Goal: Communication & Community: Connect with others

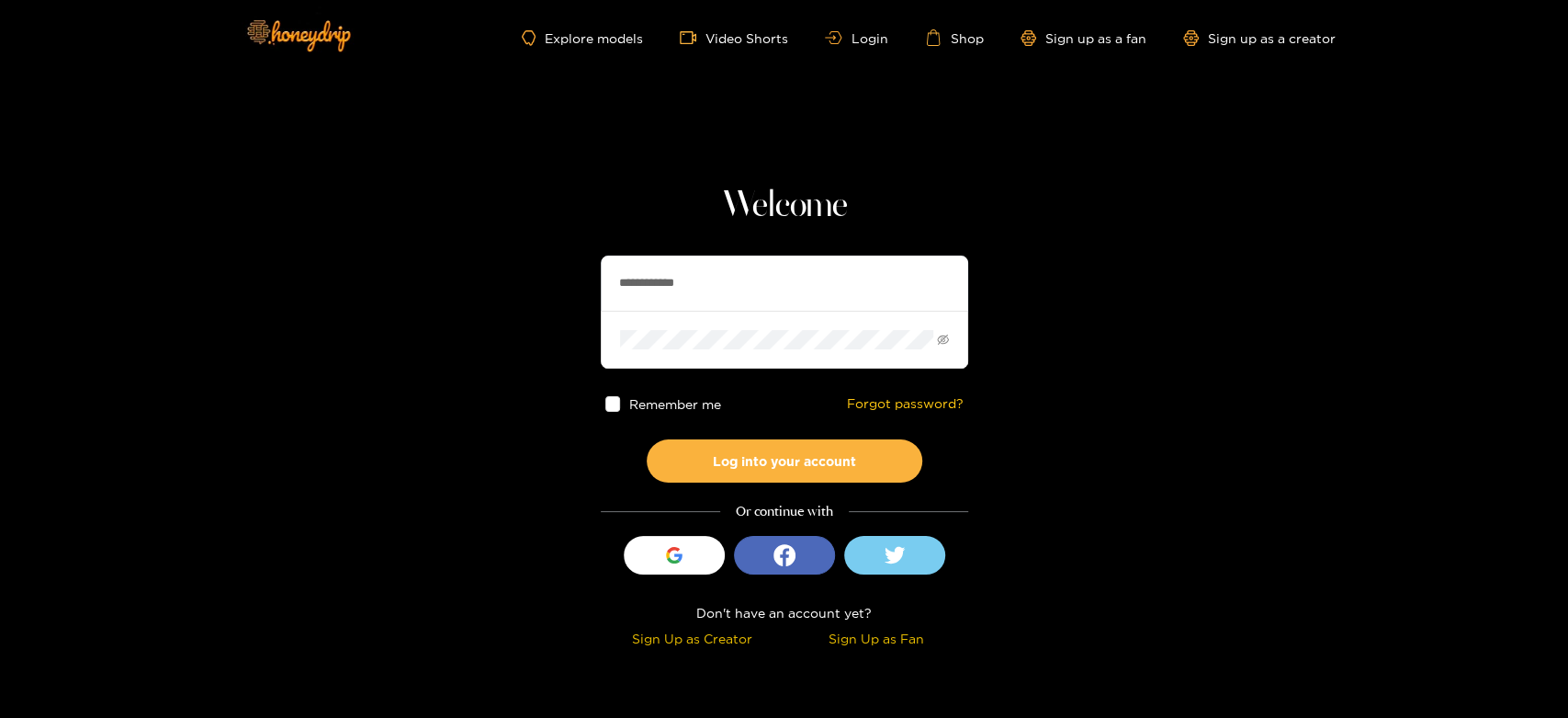
paste input "text"
drag, startPoint x: 714, startPoint y: 277, endPoint x: 593, endPoint y: 277, distance: 121.0
click at [593, 277] on section "**********" at bounding box center [784, 326] width 1568 height 653
type input "*********"
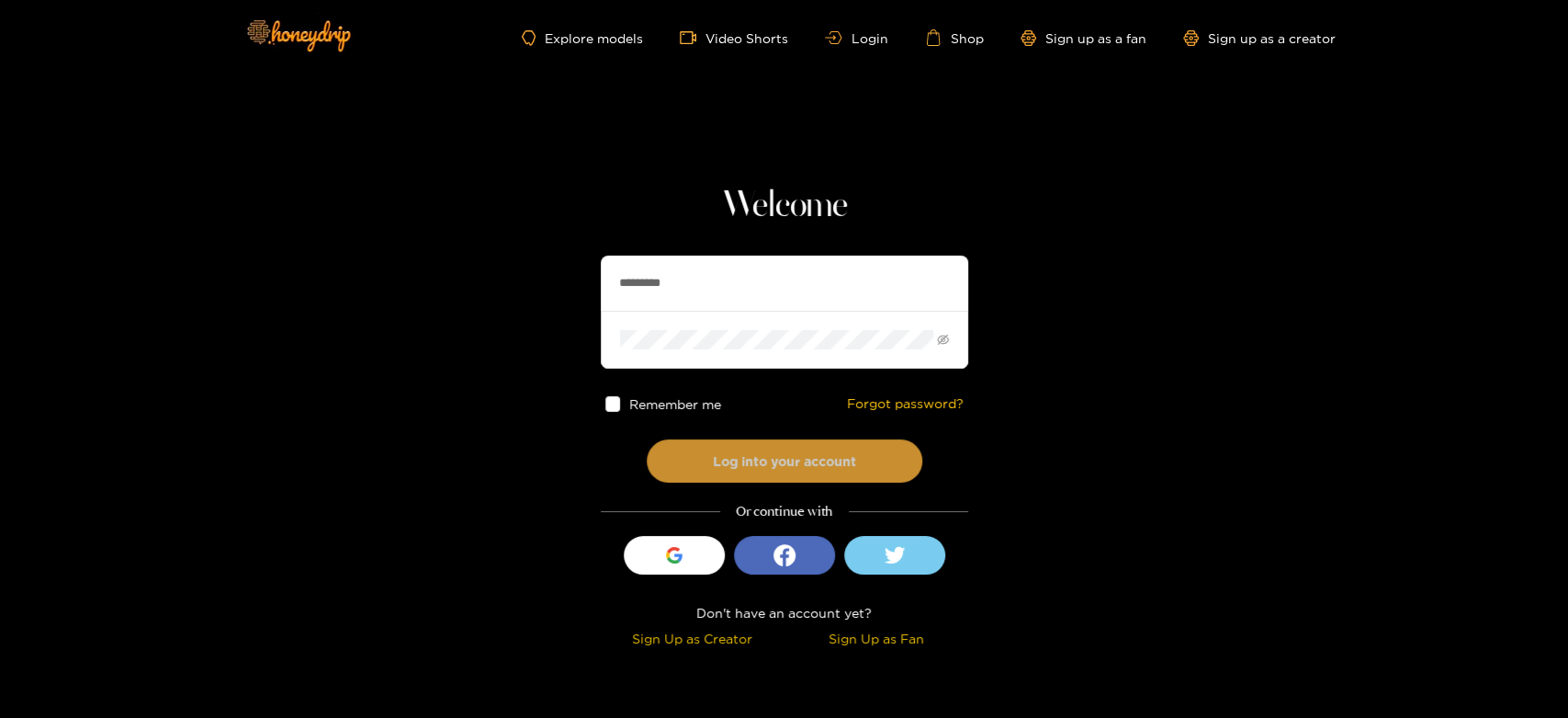
click at [743, 445] on button "Log into your account" at bounding box center [784, 461] width 275 height 43
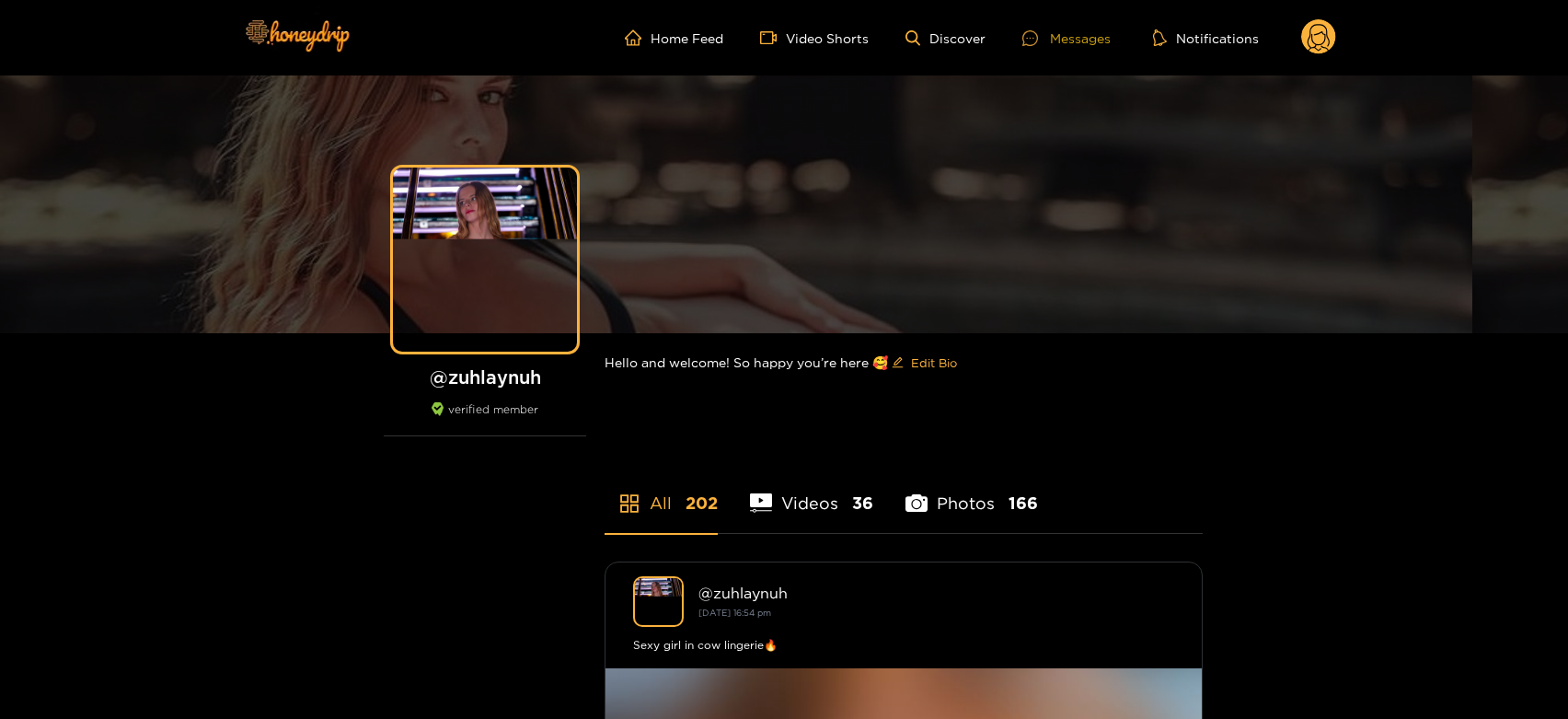
click at [1068, 36] on div "Messages" at bounding box center [1067, 38] width 89 height 21
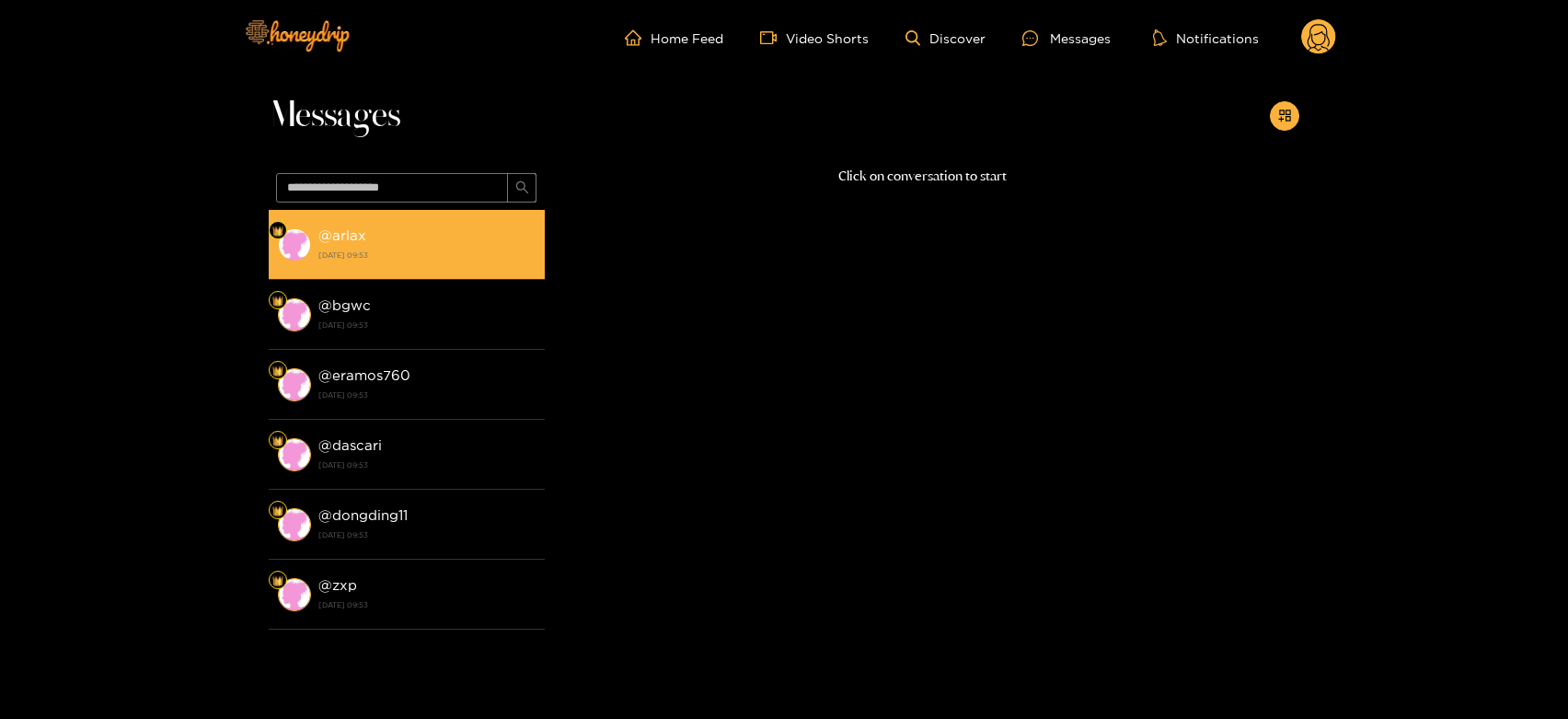
click at [447, 219] on li "@ arlax 18 September 2025 09:53" at bounding box center [406, 244] width 276 height 70
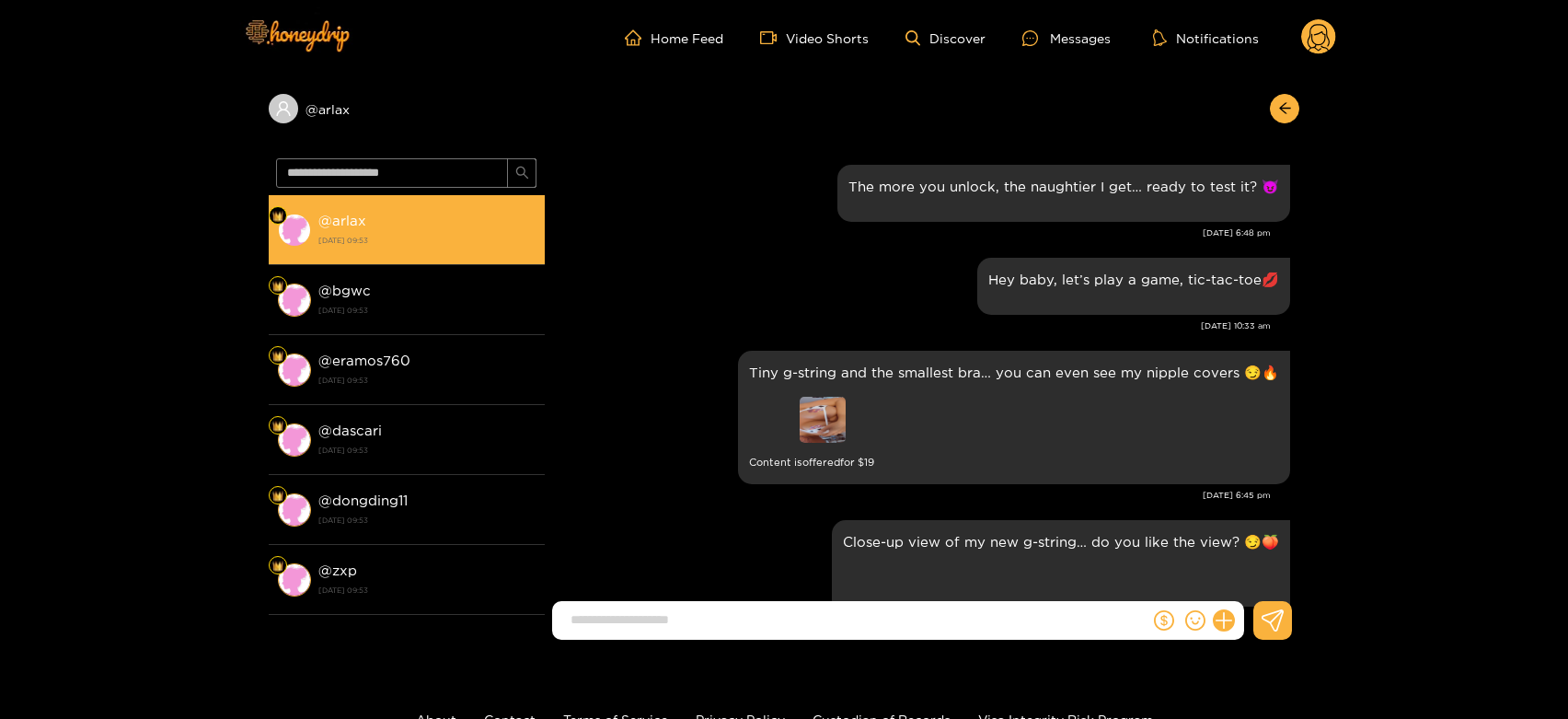
scroll to position [3635, 0]
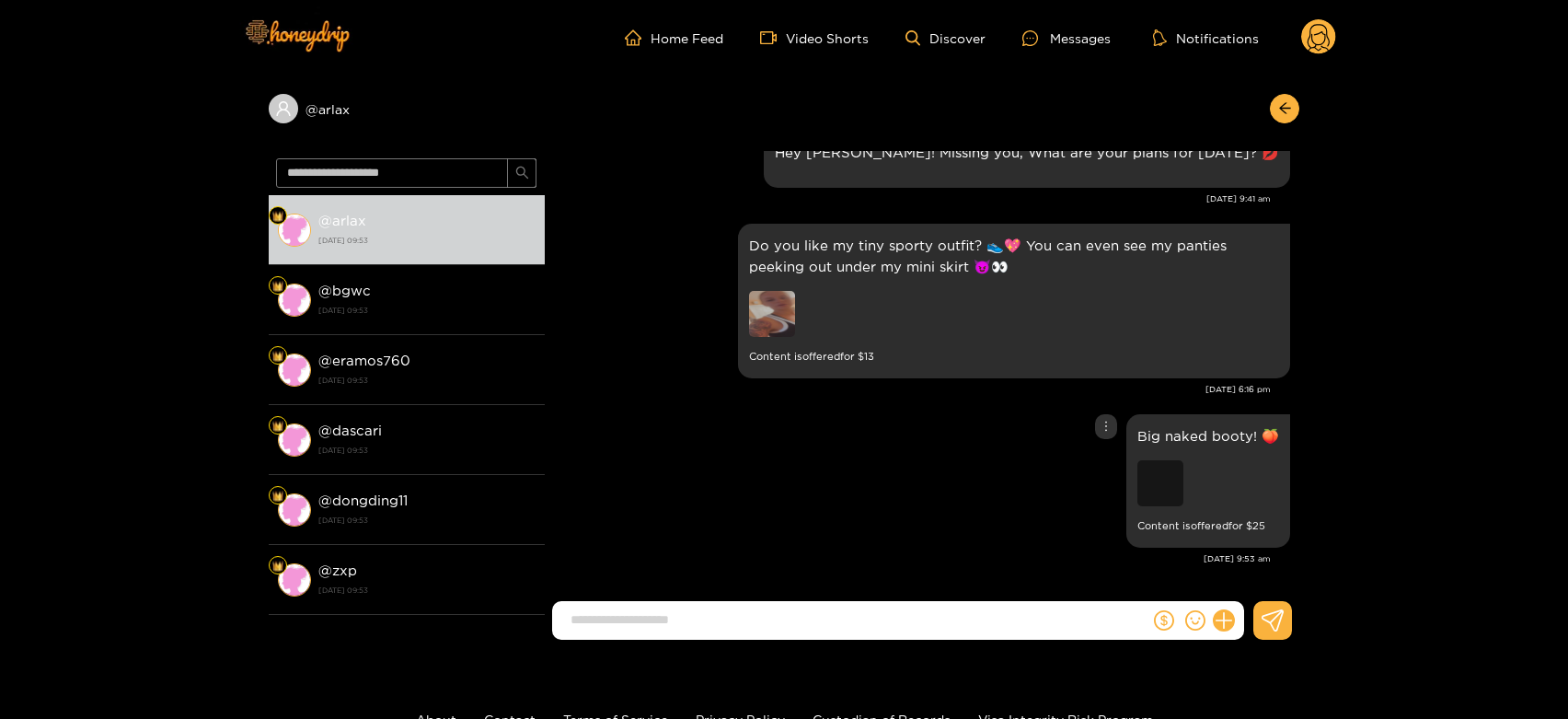
click at [1161, 475] on div "Preview" at bounding box center [1160, 483] width 46 height 46
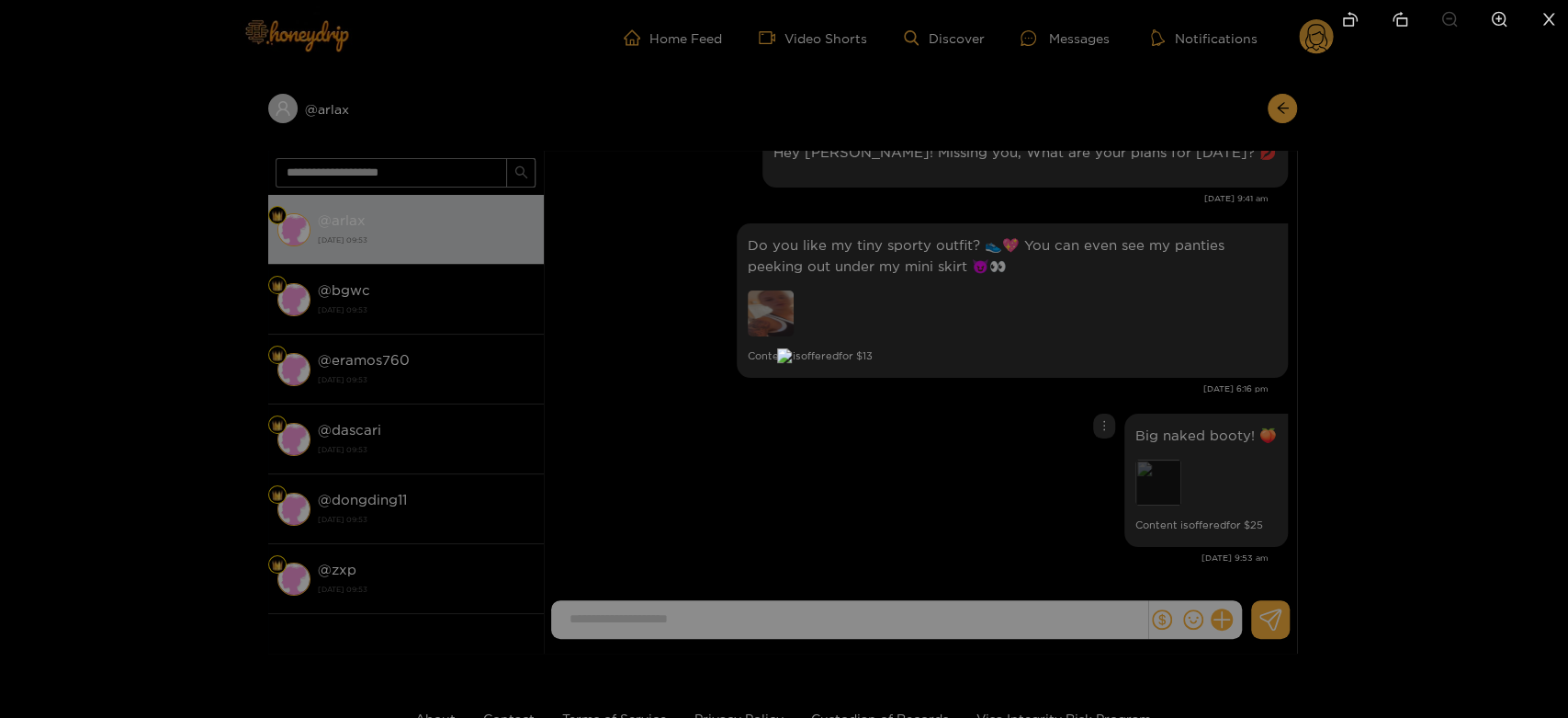
click at [1159, 474] on div at bounding box center [784, 359] width 1568 height 718
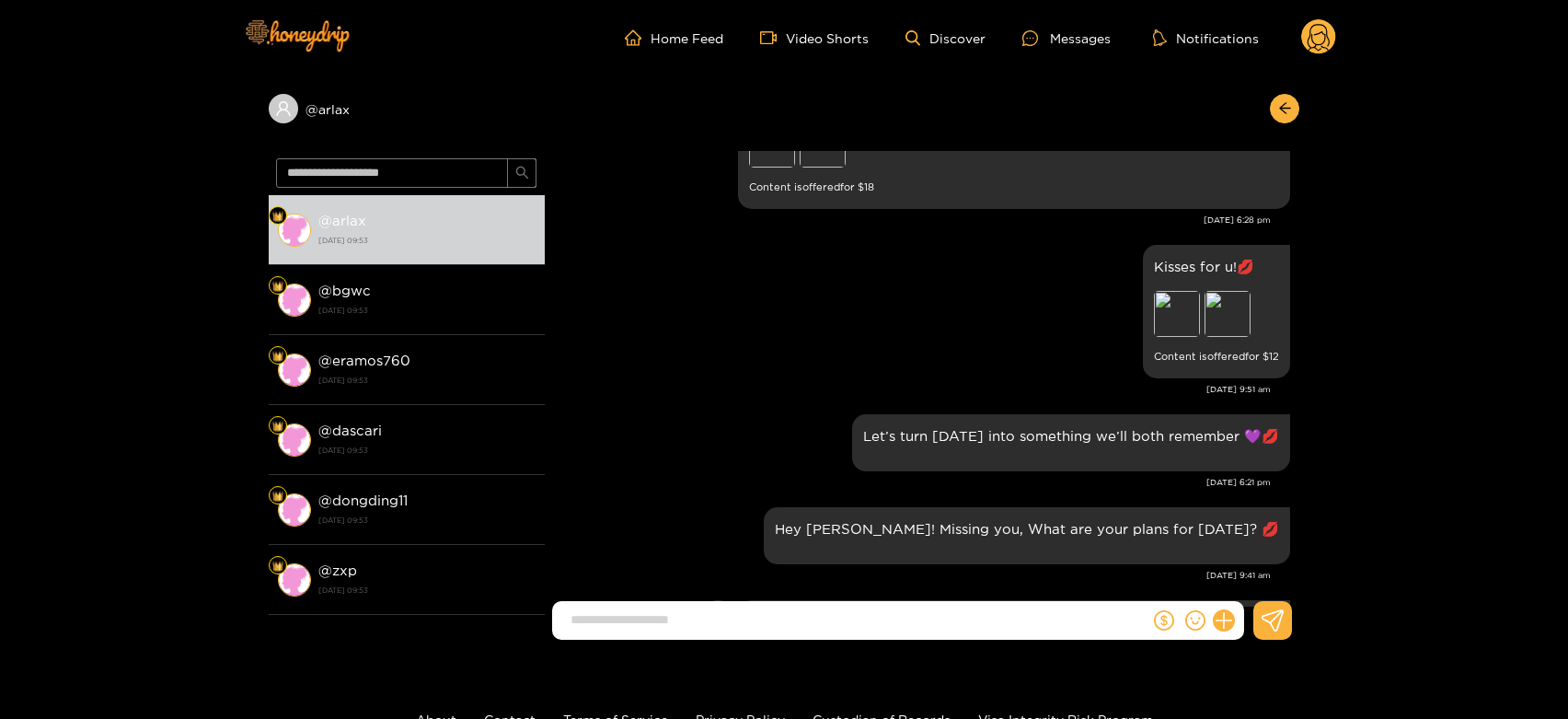
scroll to position [3225, 0]
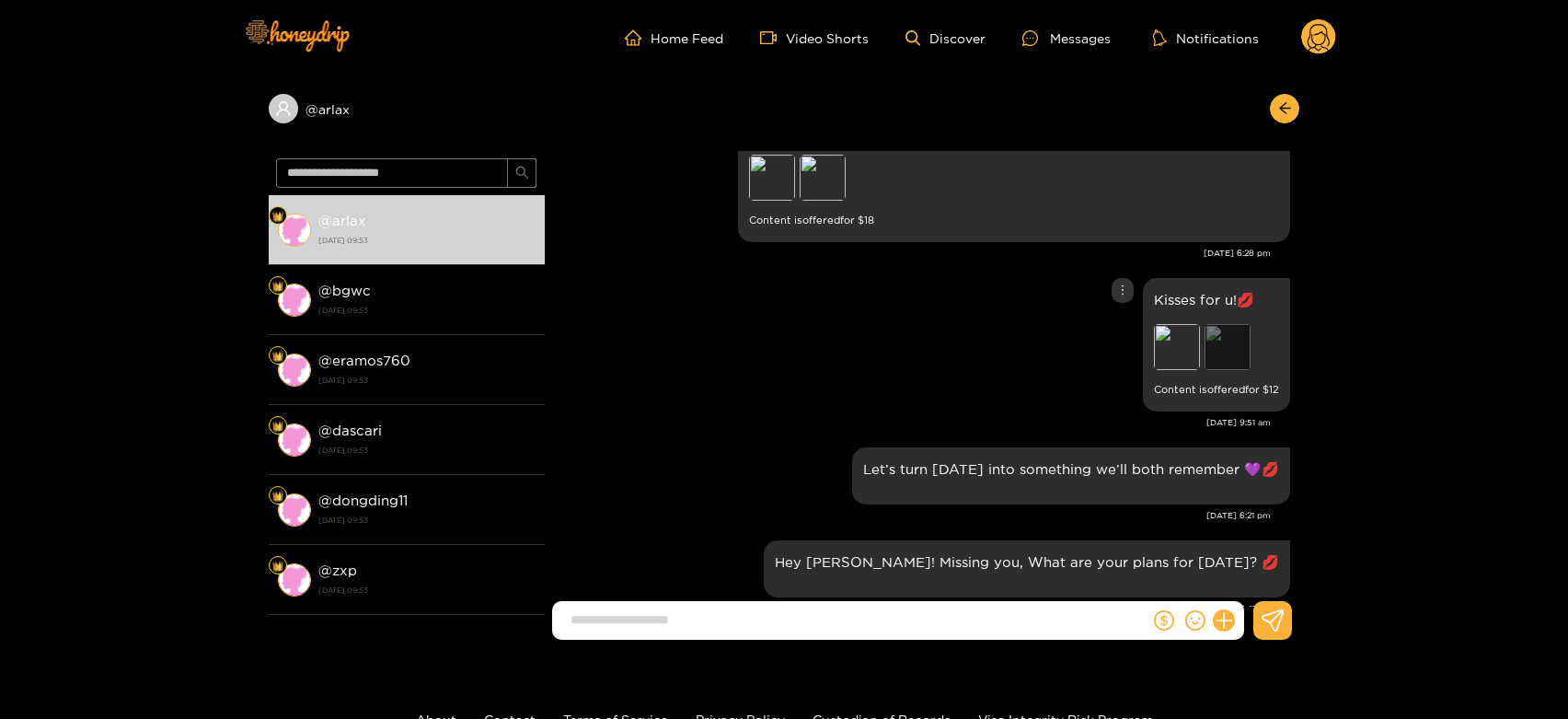
click at [1217, 342] on div "Preview" at bounding box center [1227, 347] width 46 height 46
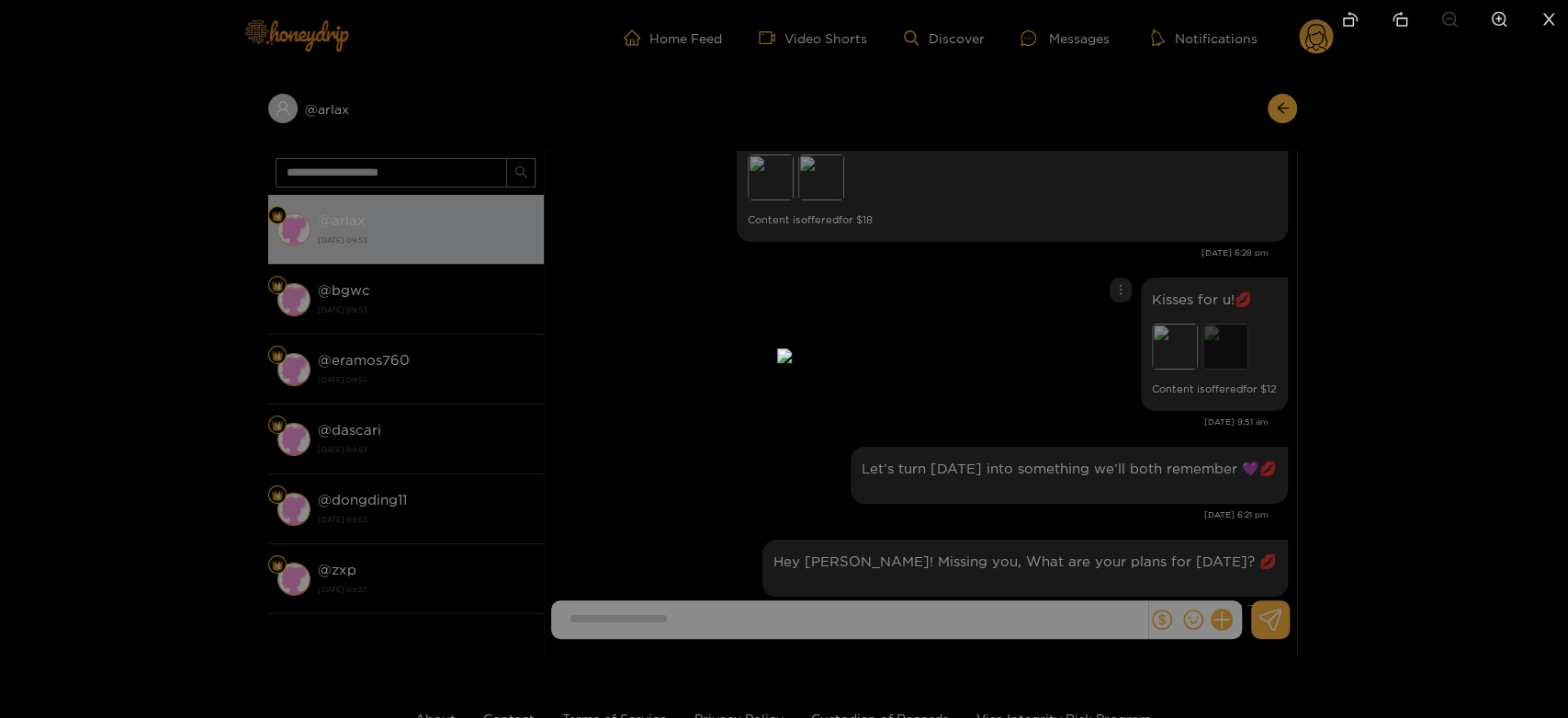
click at [1214, 341] on div at bounding box center [784, 359] width 1568 height 718
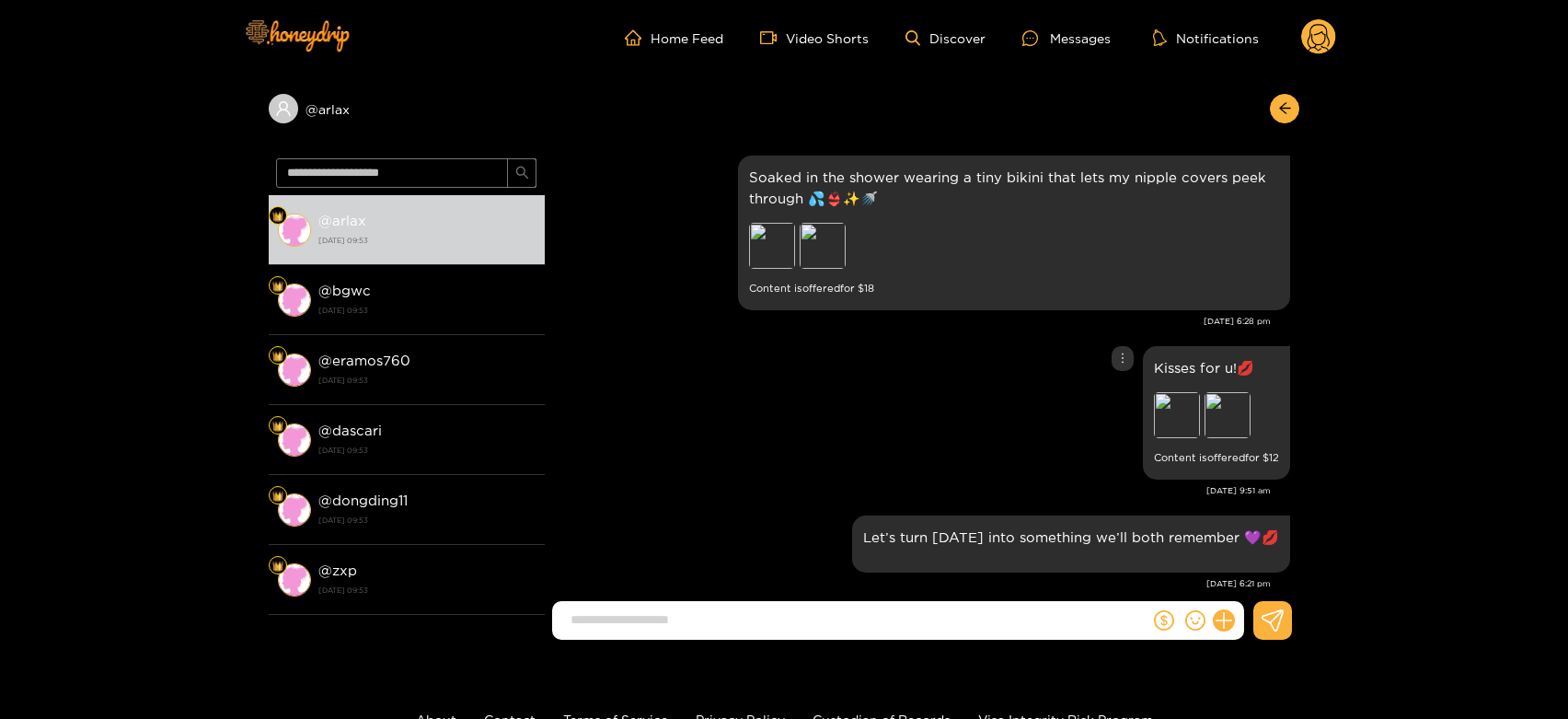
scroll to position [3123, 0]
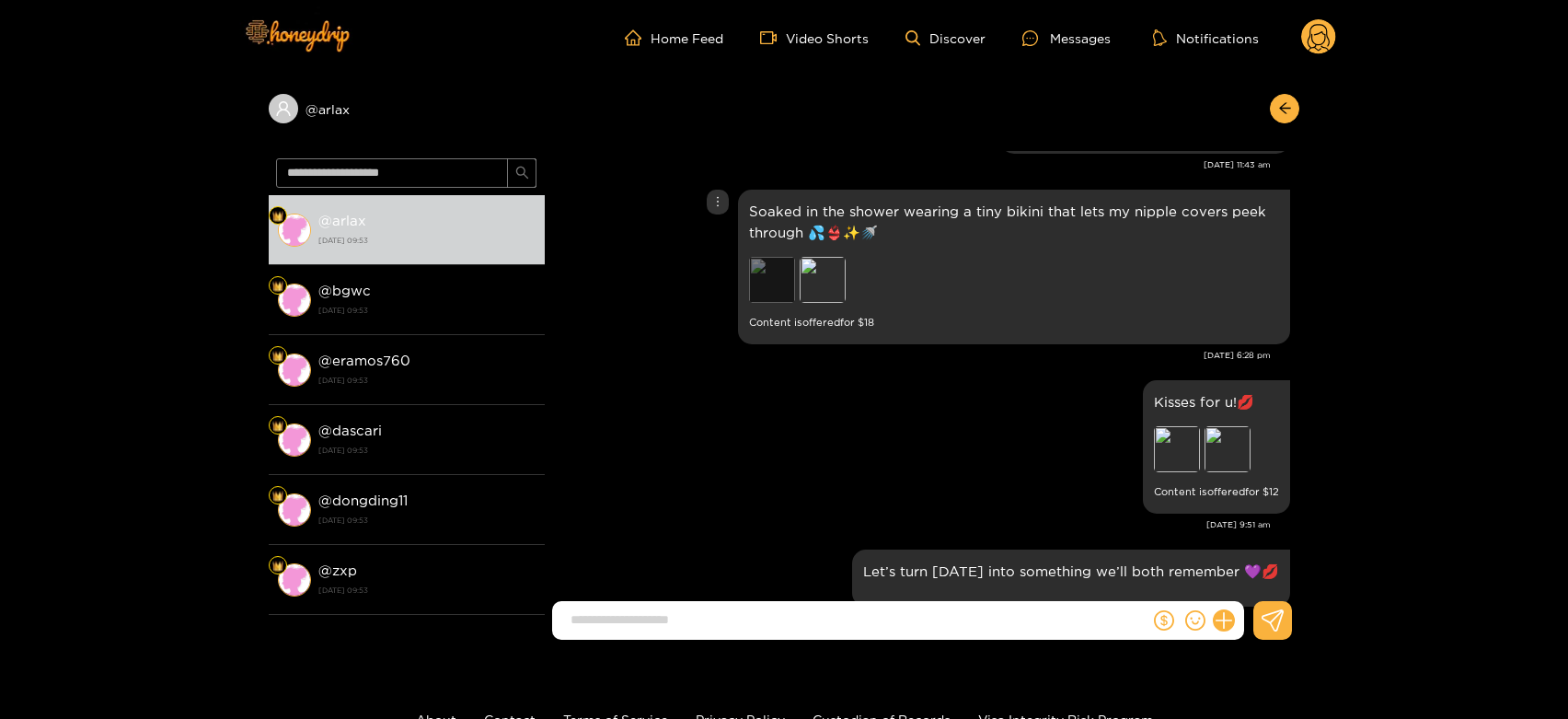
click at [751, 271] on div "Preview" at bounding box center [772, 280] width 46 height 46
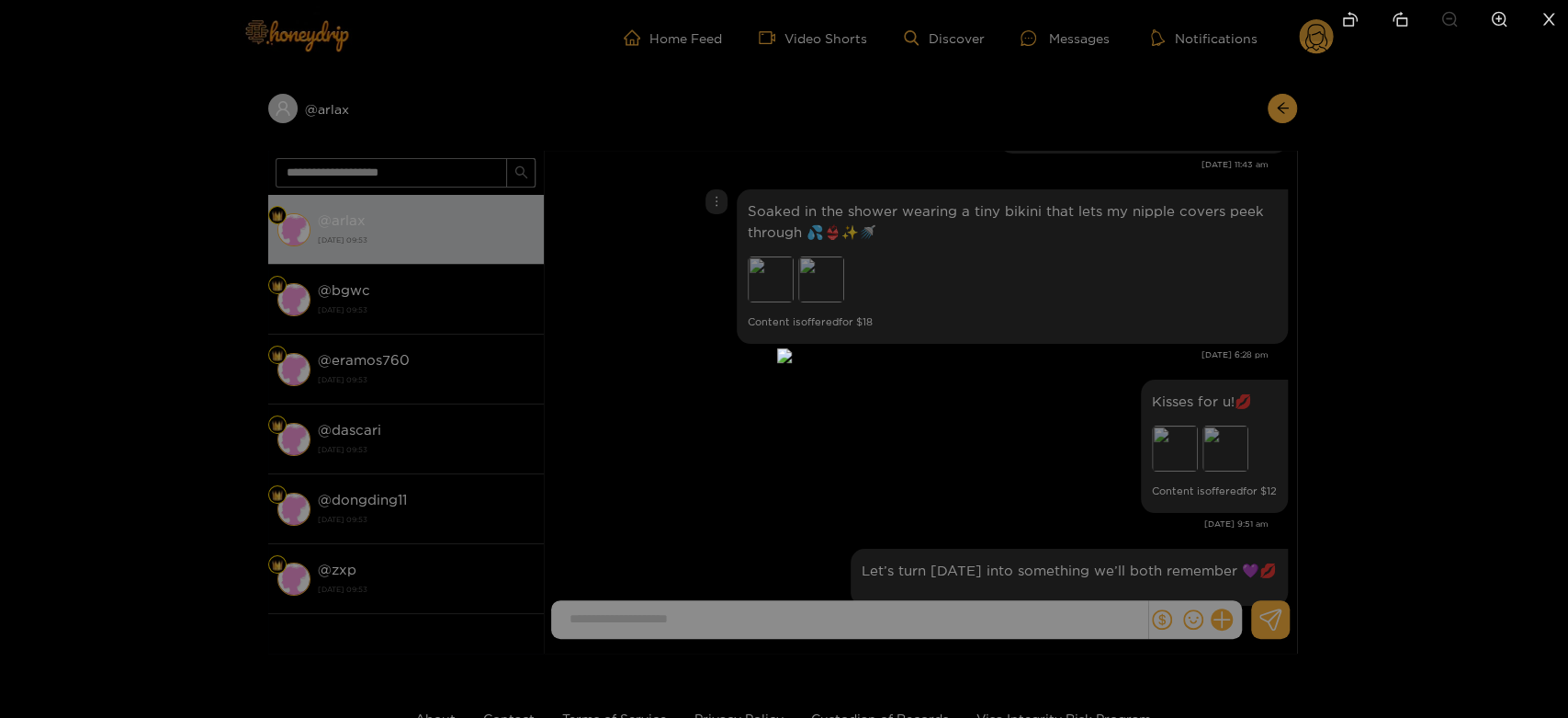
click at [1153, 372] on div at bounding box center [784, 359] width 1568 height 718
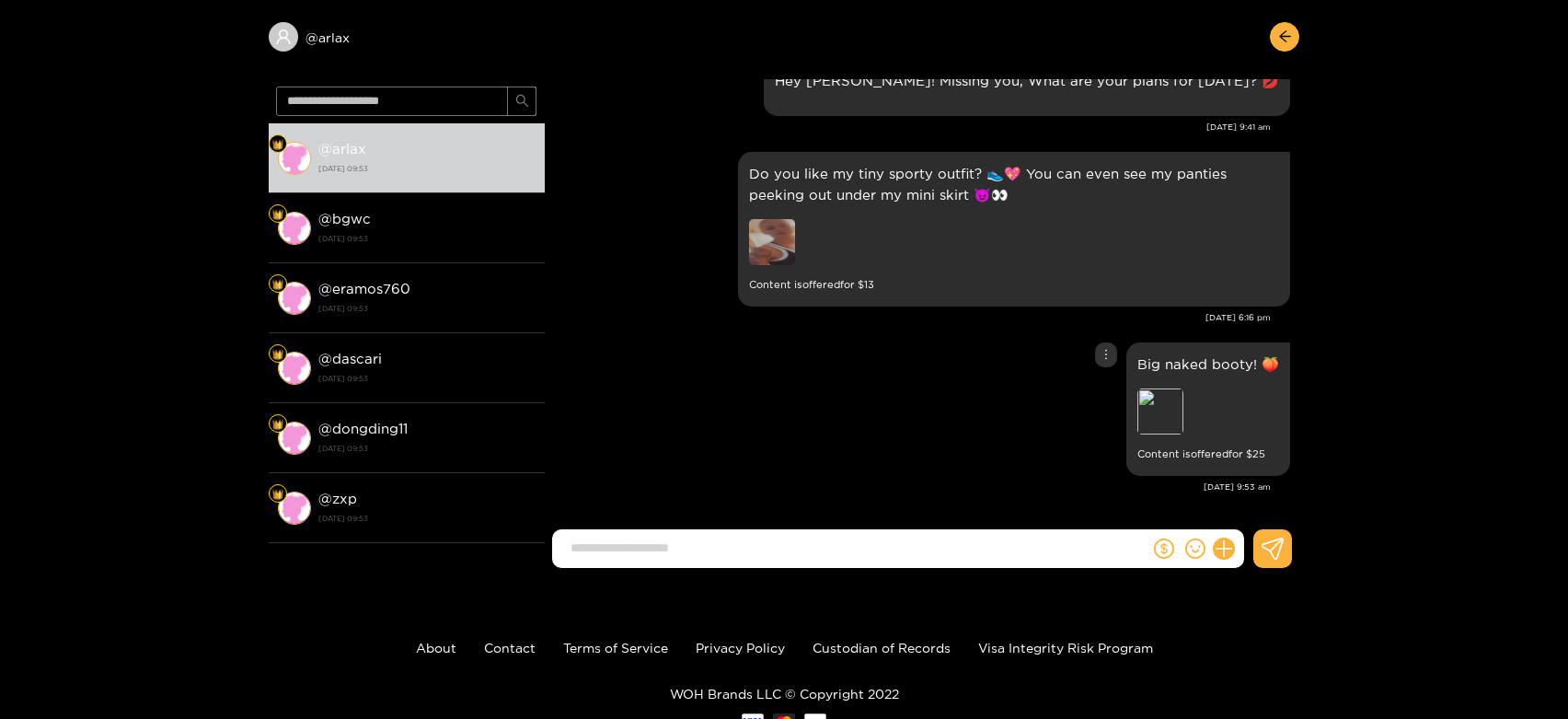
scroll to position [136, 0]
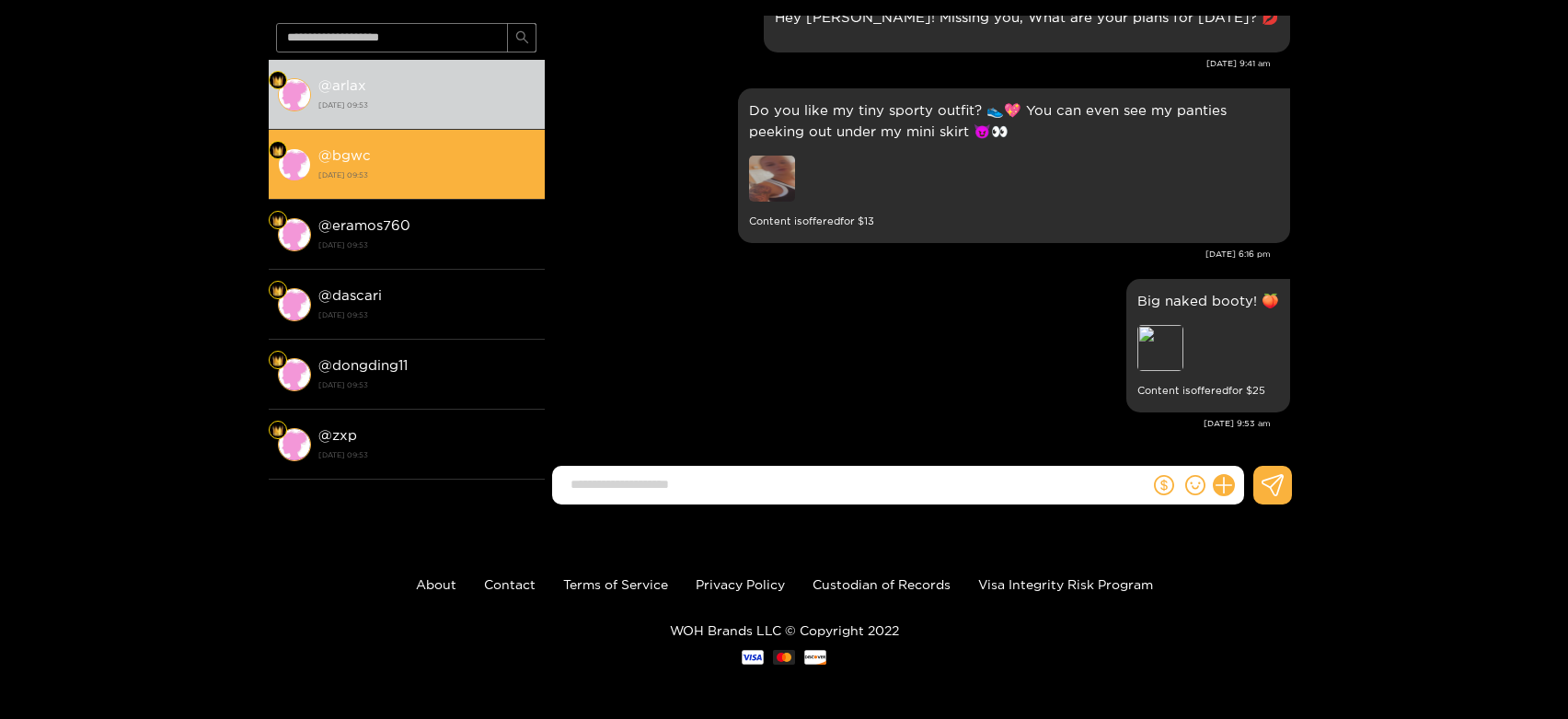
click at [332, 139] on li "@ bgwc 18 September 2025 09:53" at bounding box center [406, 164] width 276 height 70
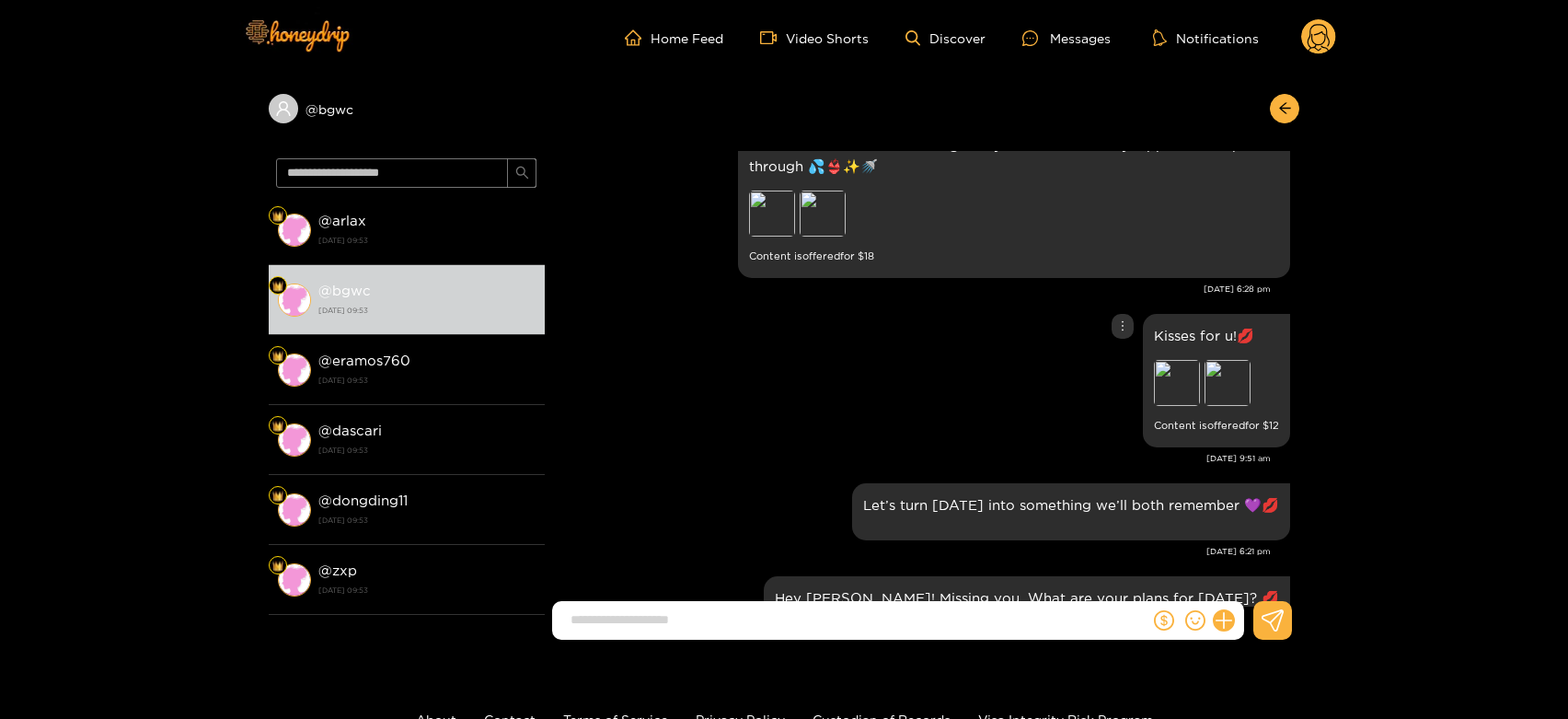
scroll to position [3123, 0]
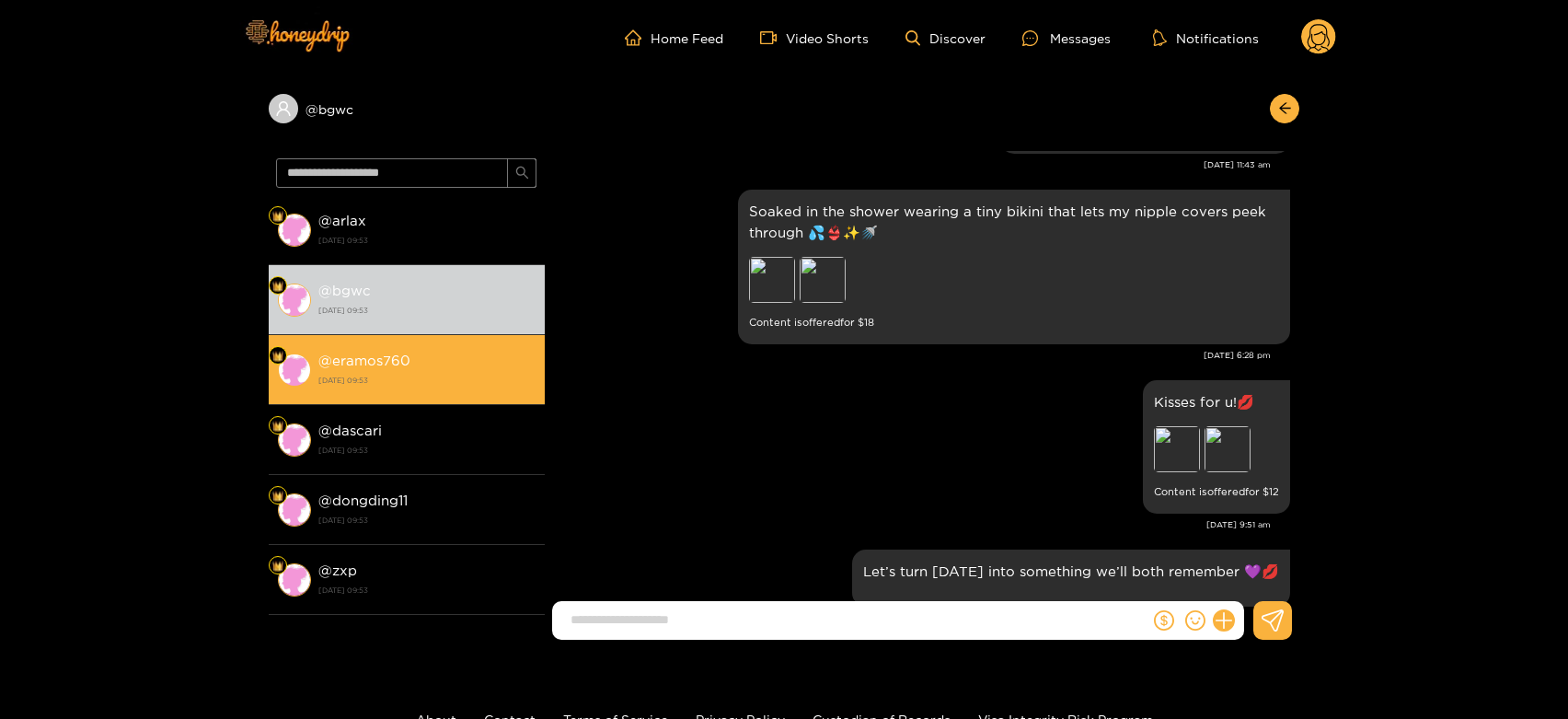
click at [392, 372] on strong "18 September 2025 09:53" at bounding box center [426, 379] width 217 height 16
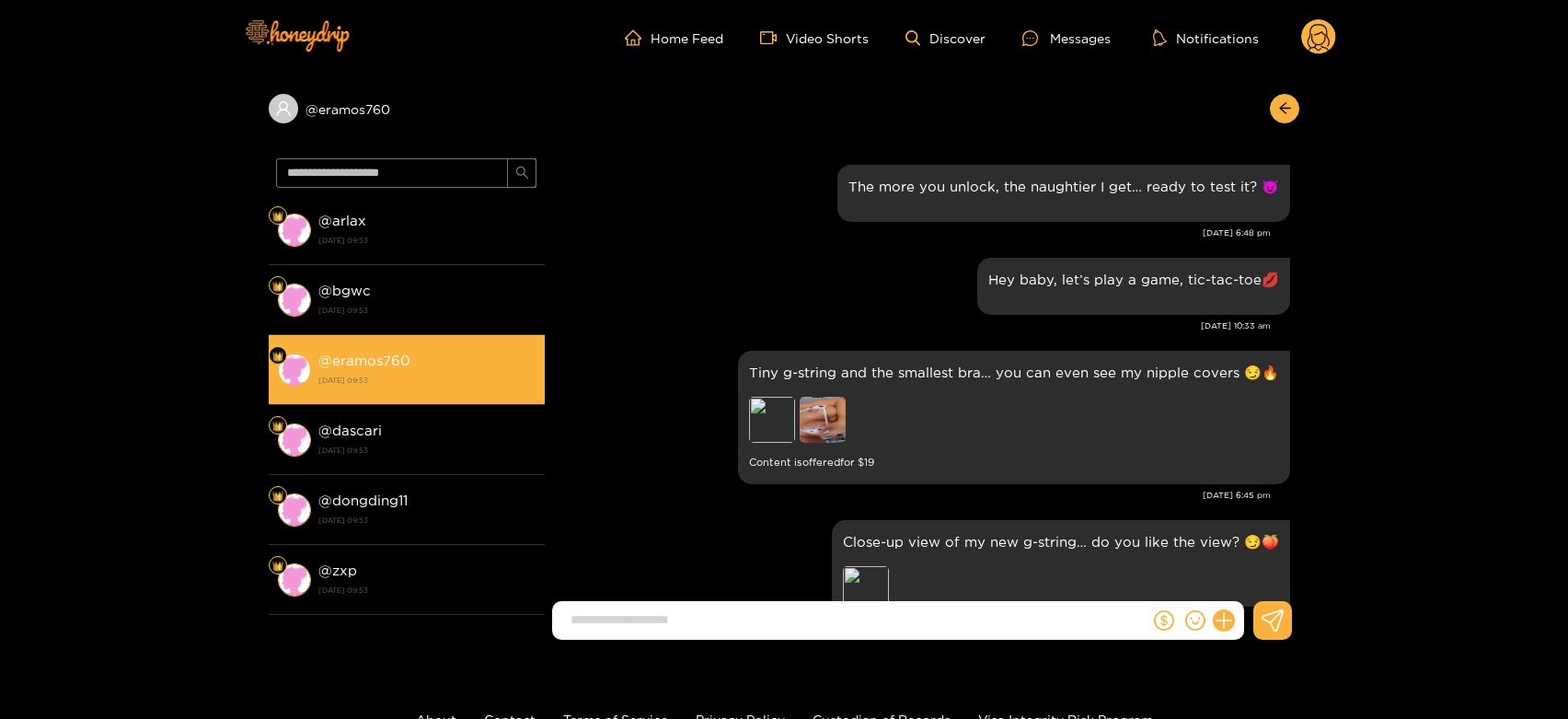
scroll to position [3635, 0]
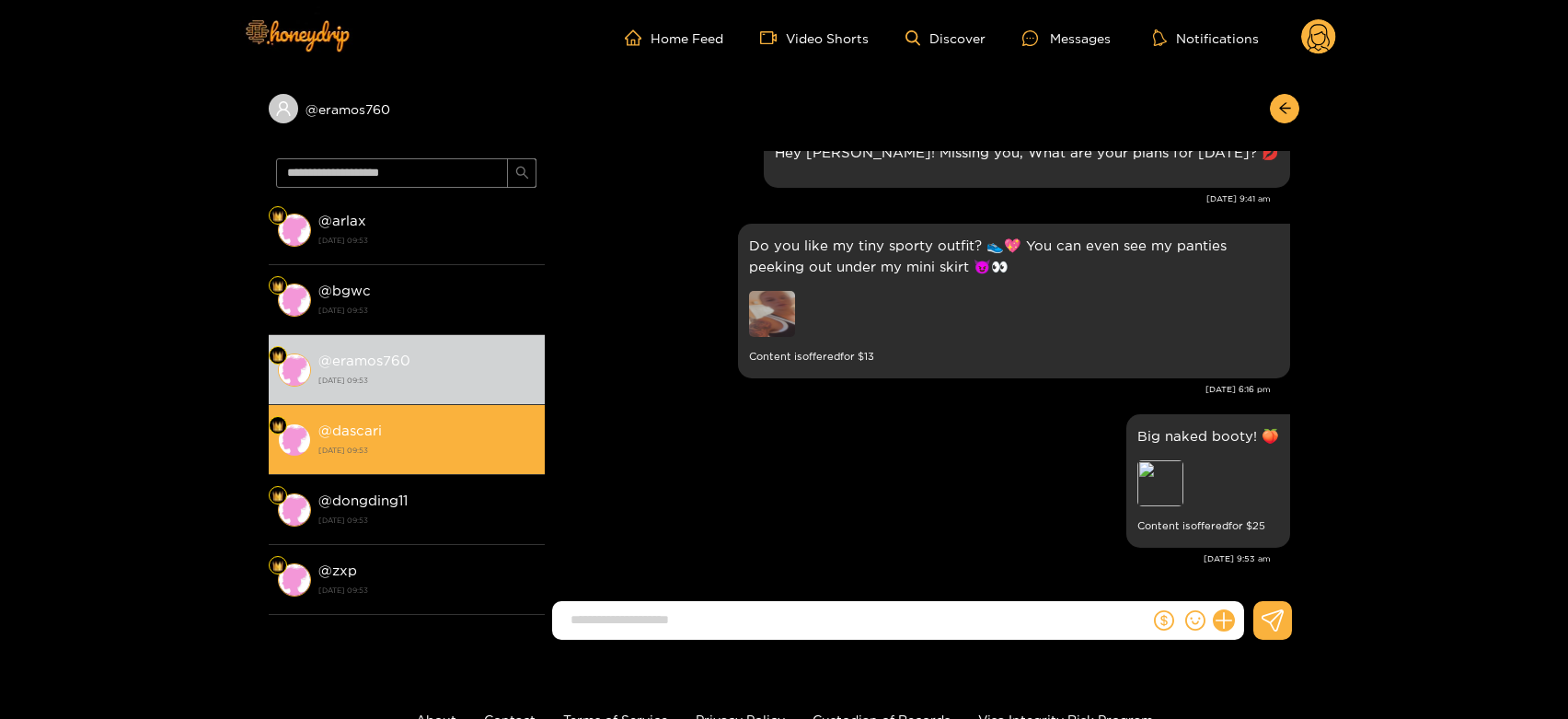
click at [392, 418] on div "@ dascari 18 September 2025 09:53" at bounding box center [426, 438] width 217 height 41
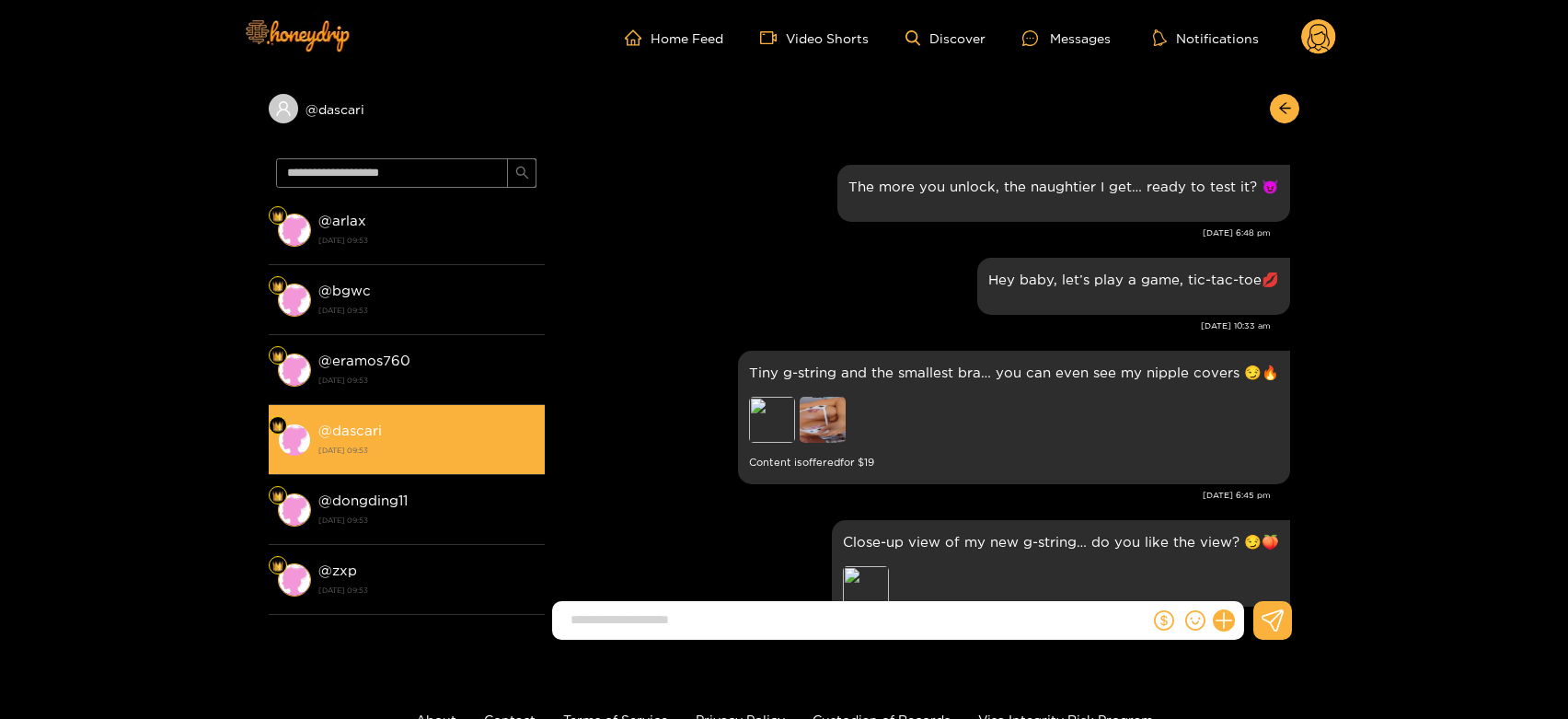
scroll to position [3635, 0]
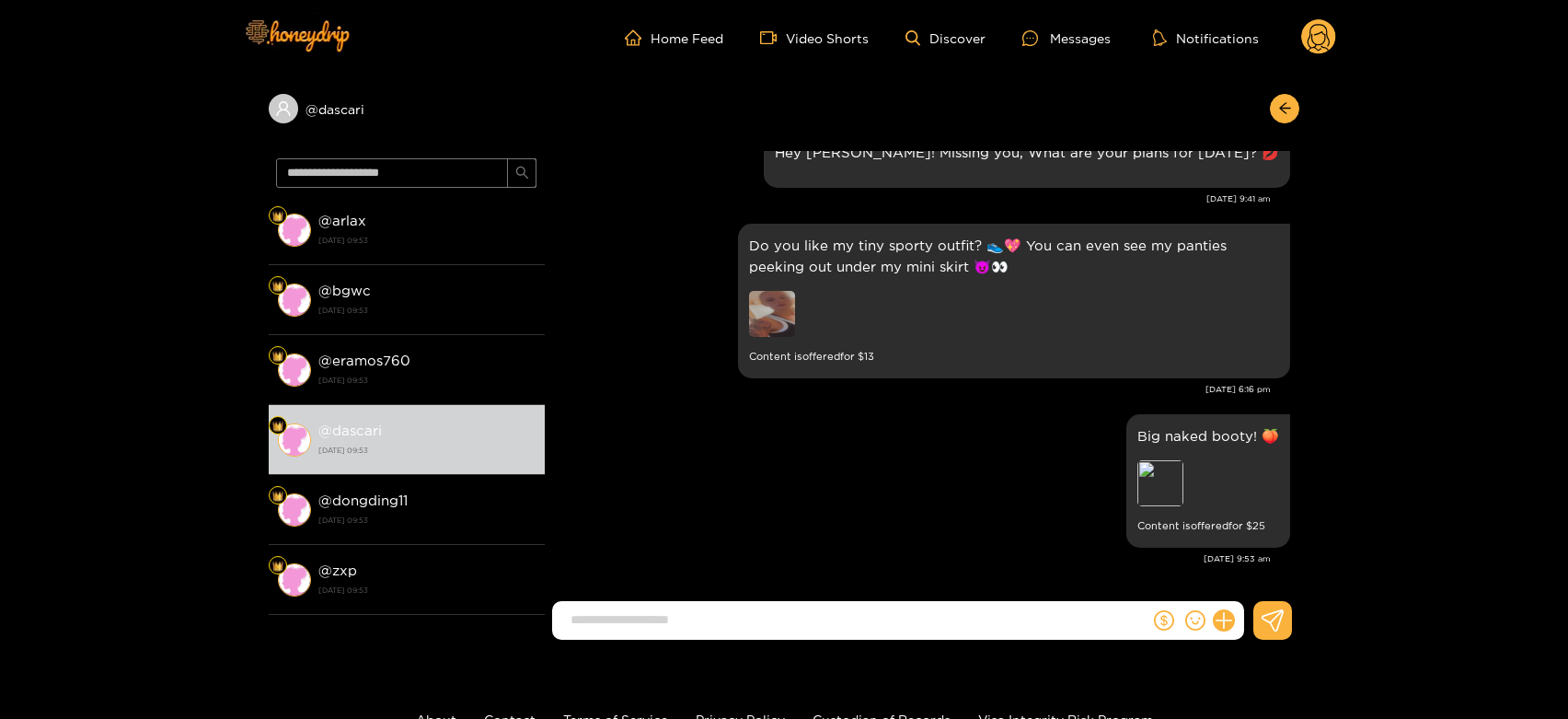
click at [1312, 41] on icon at bounding box center [1318, 40] width 22 height 32
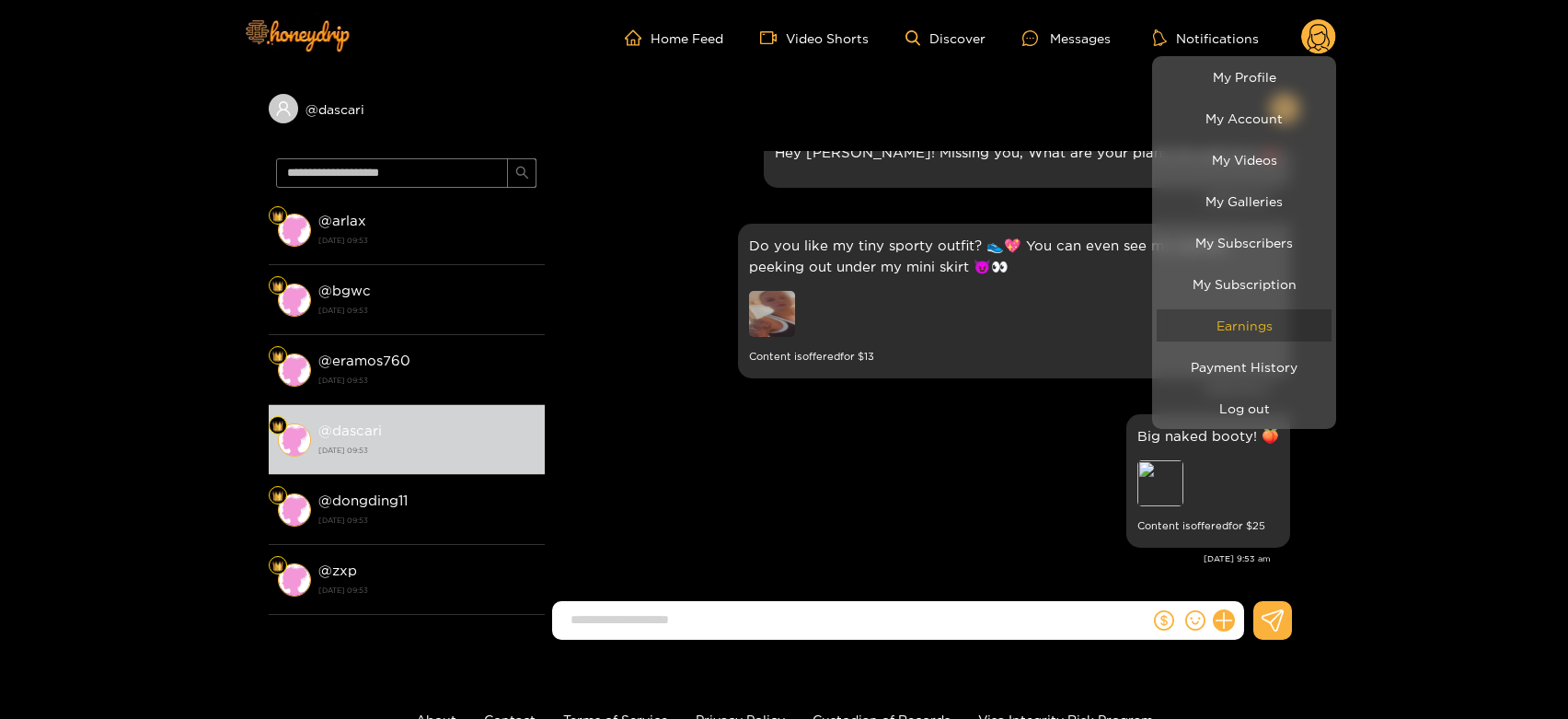
click at [1249, 313] on link "Earnings" at bounding box center [1243, 326] width 175 height 32
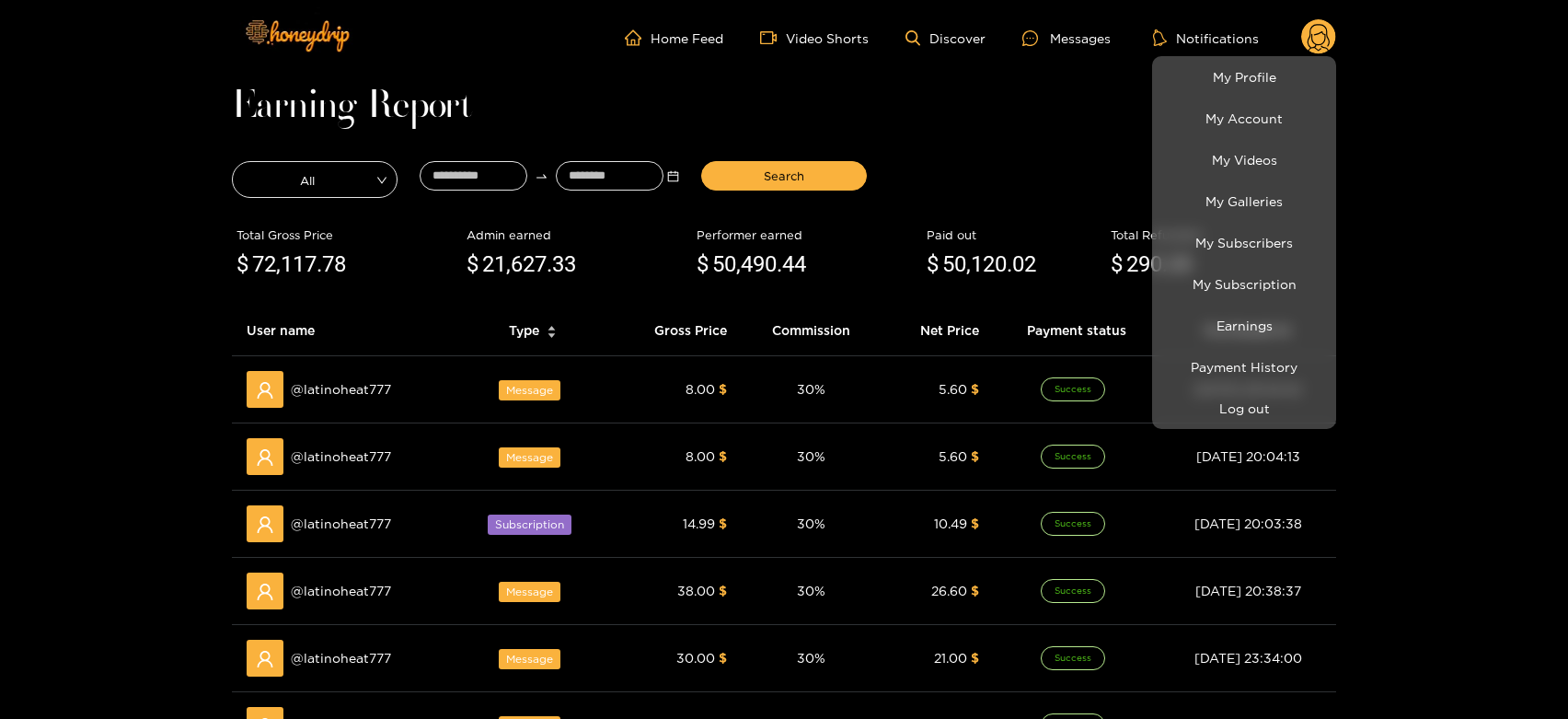
click at [331, 412] on div at bounding box center [784, 359] width 1568 height 719
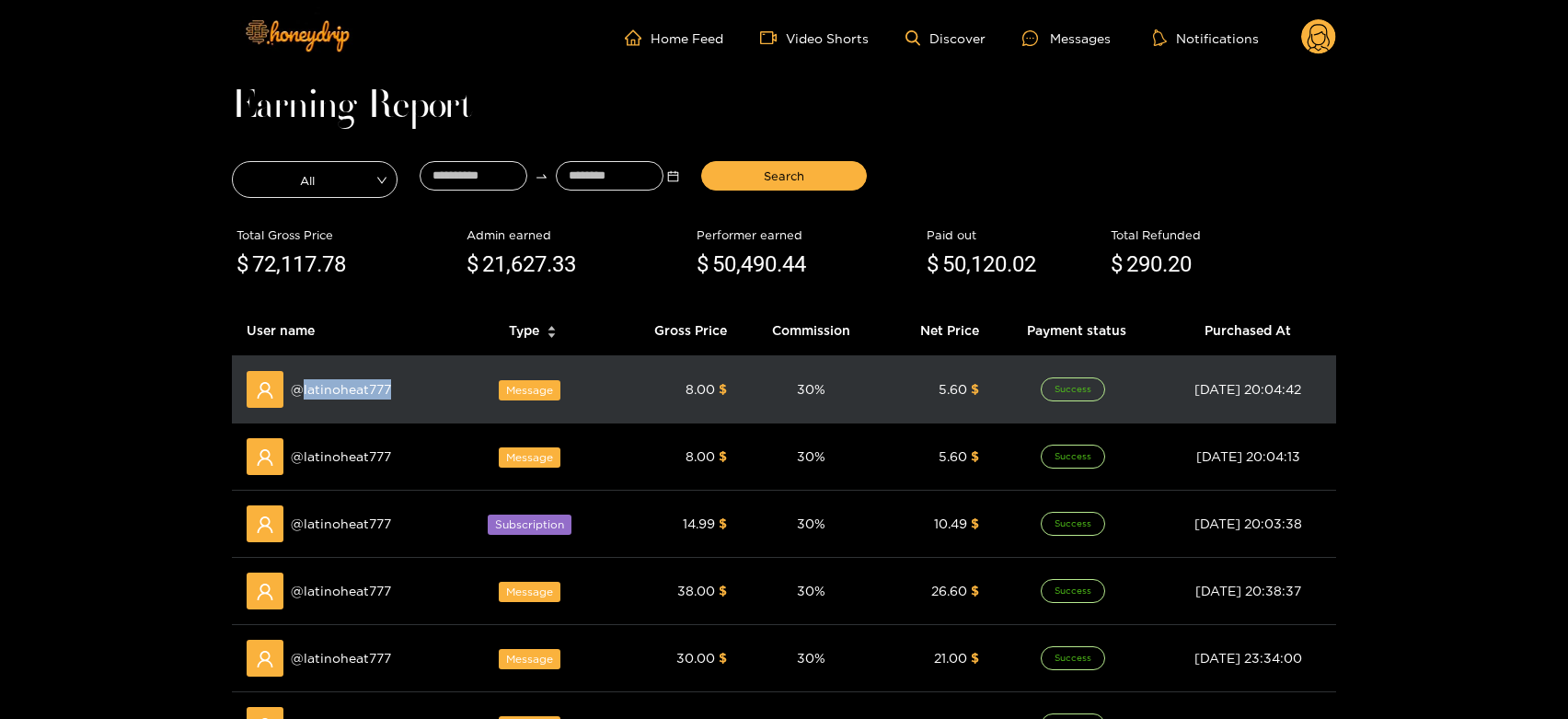
click at [331, 412] on td "@ latinoheat777" at bounding box center [344, 390] width 223 height 67
copy span "latinoheat777"
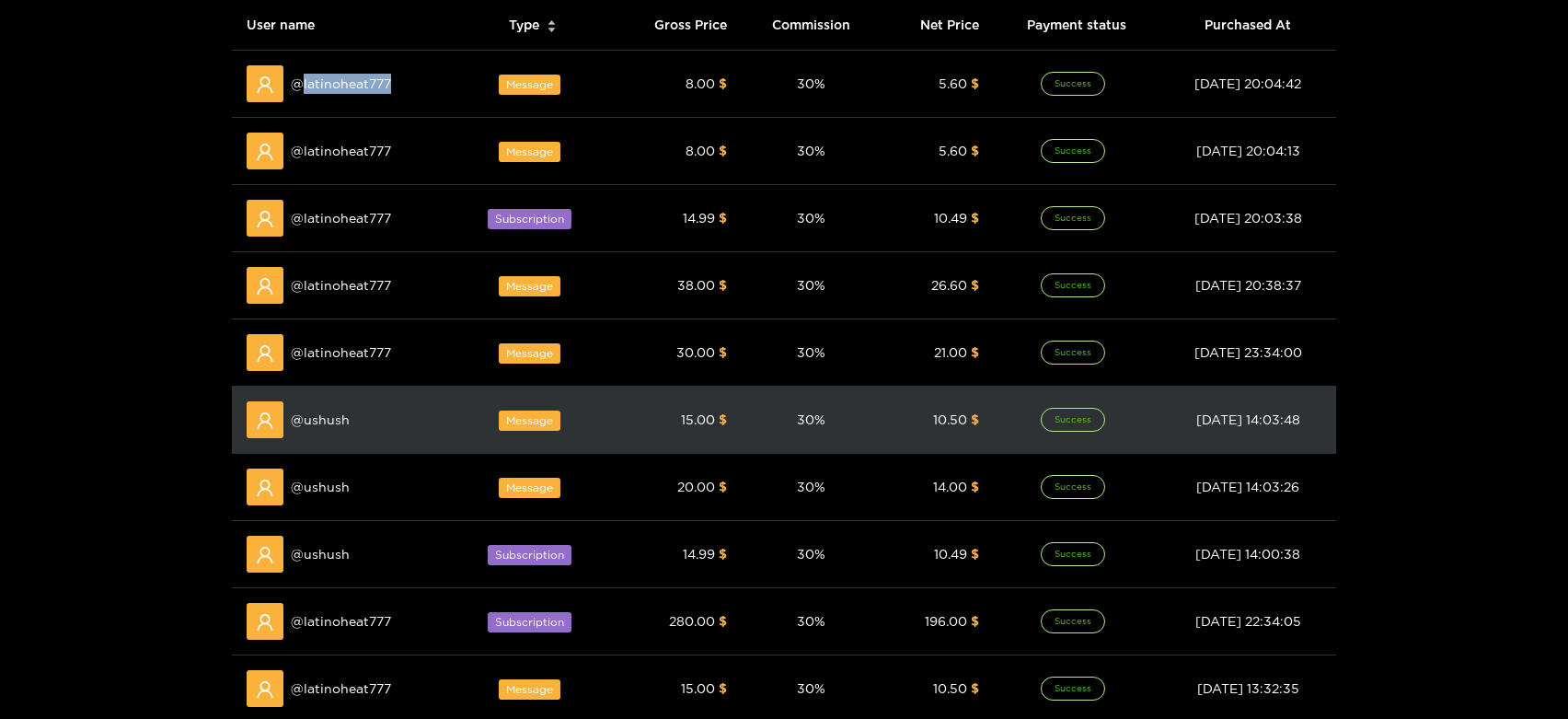
scroll to position [307, 0]
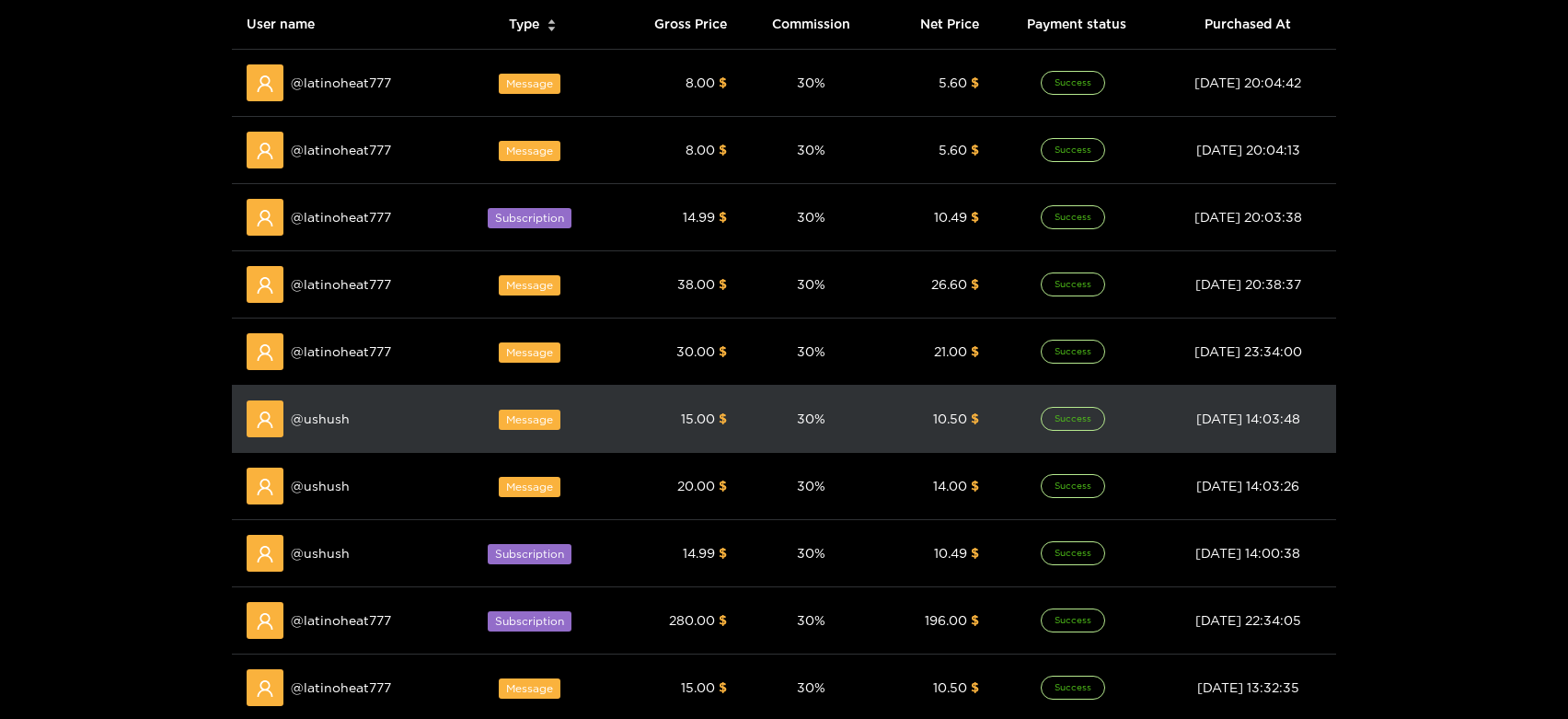
click at [340, 450] on td "@ ushush" at bounding box center [344, 419] width 223 height 67
copy span "ushush"
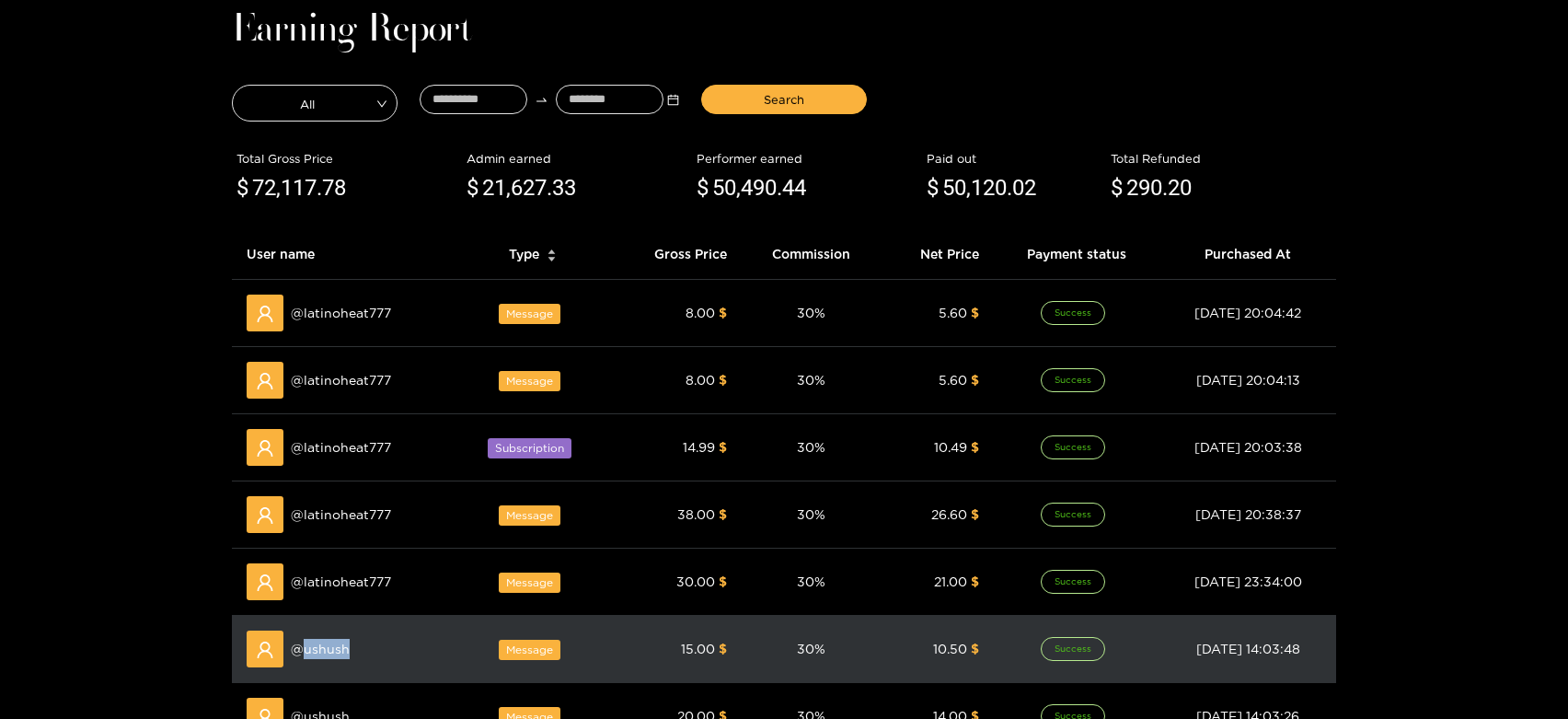
scroll to position [0, 0]
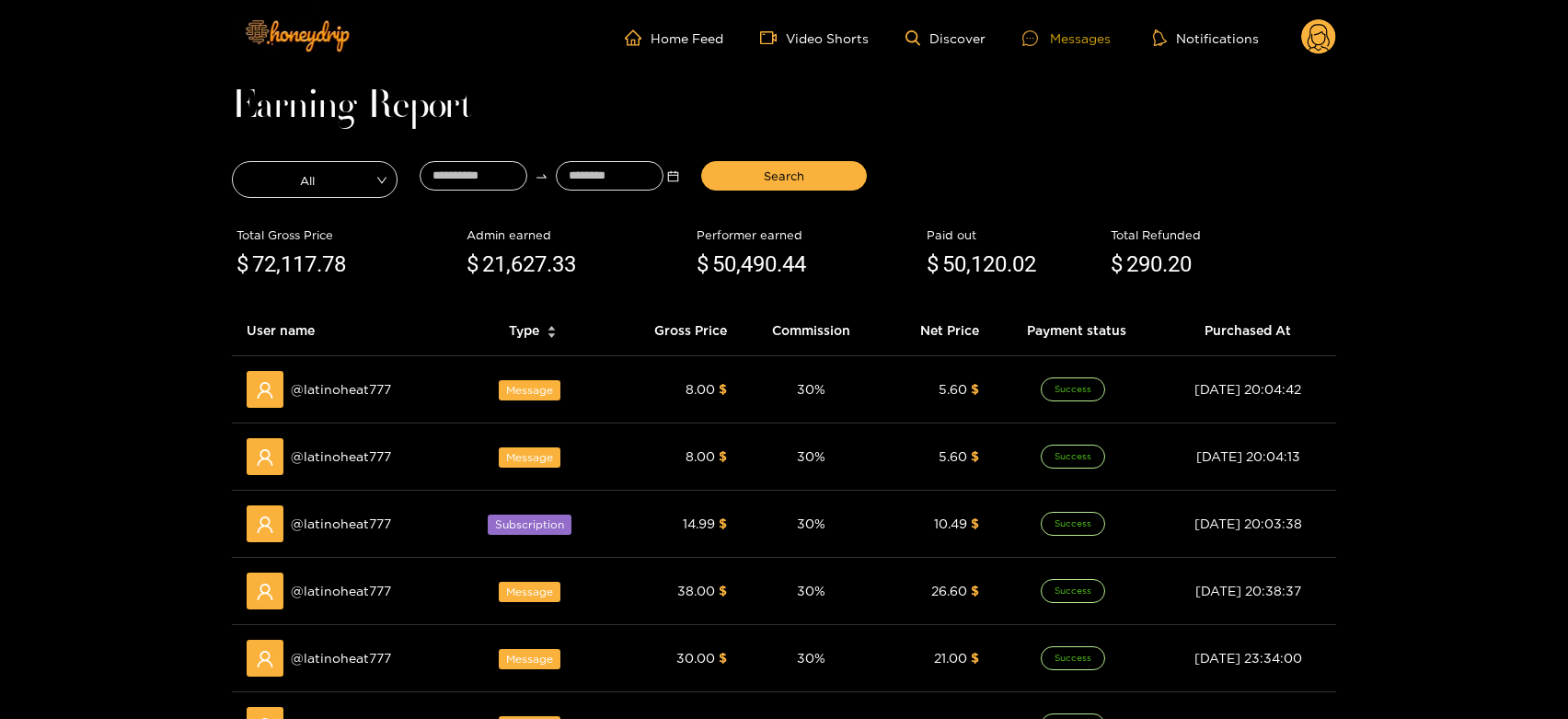
click at [1069, 30] on div "Messages" at bounding box center [1067, 38] width 89 height 21
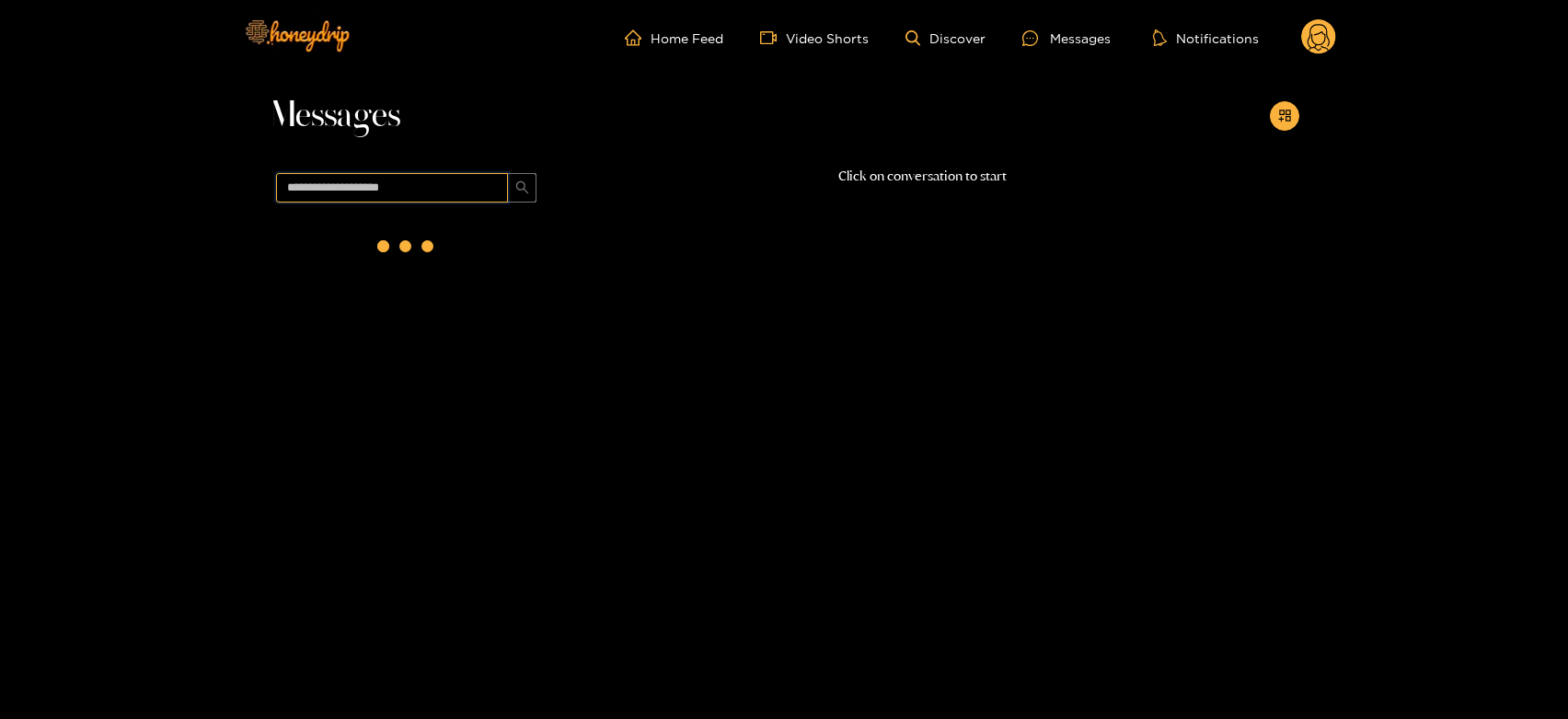
click at [457, 180] on input "text" at bounding box center [392, 187] width 232 height 30
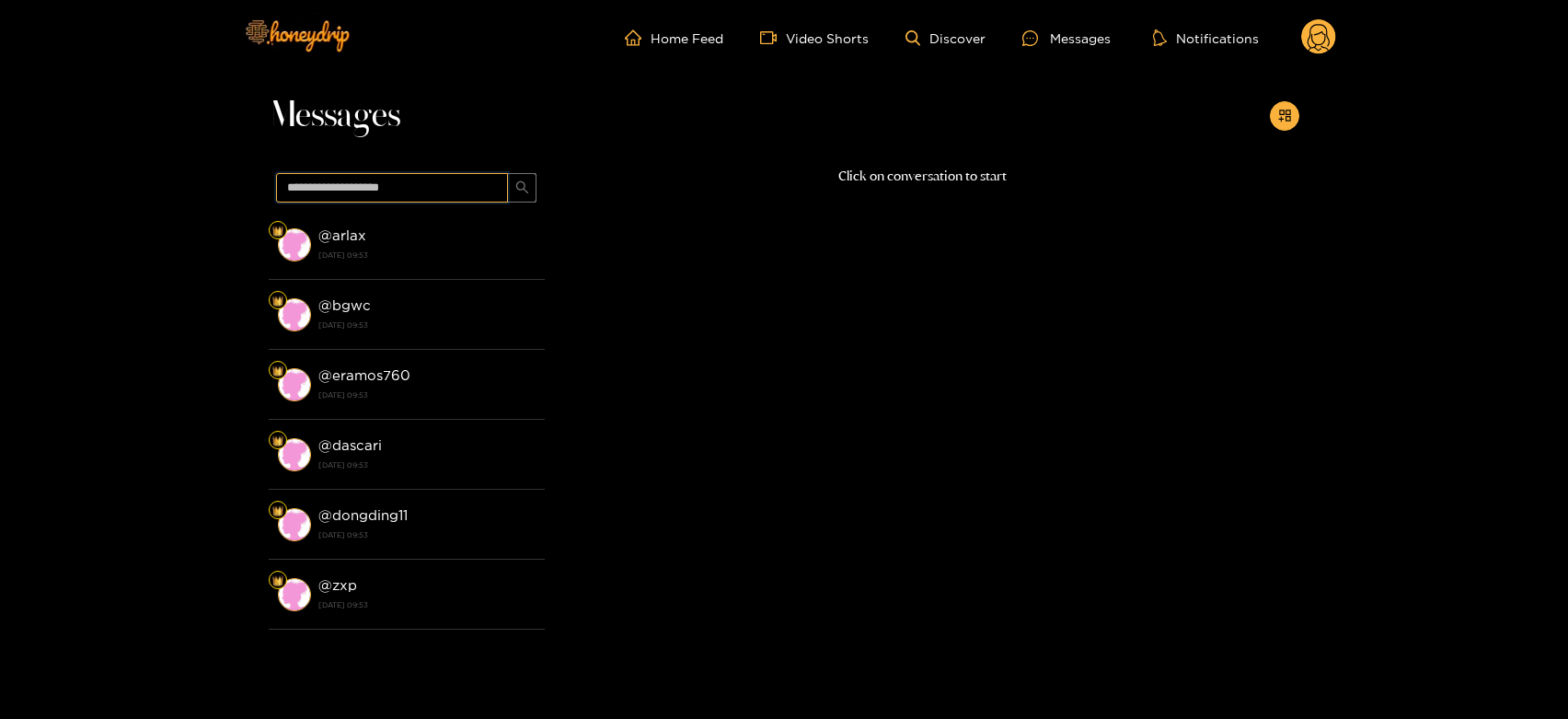
paste input "******"
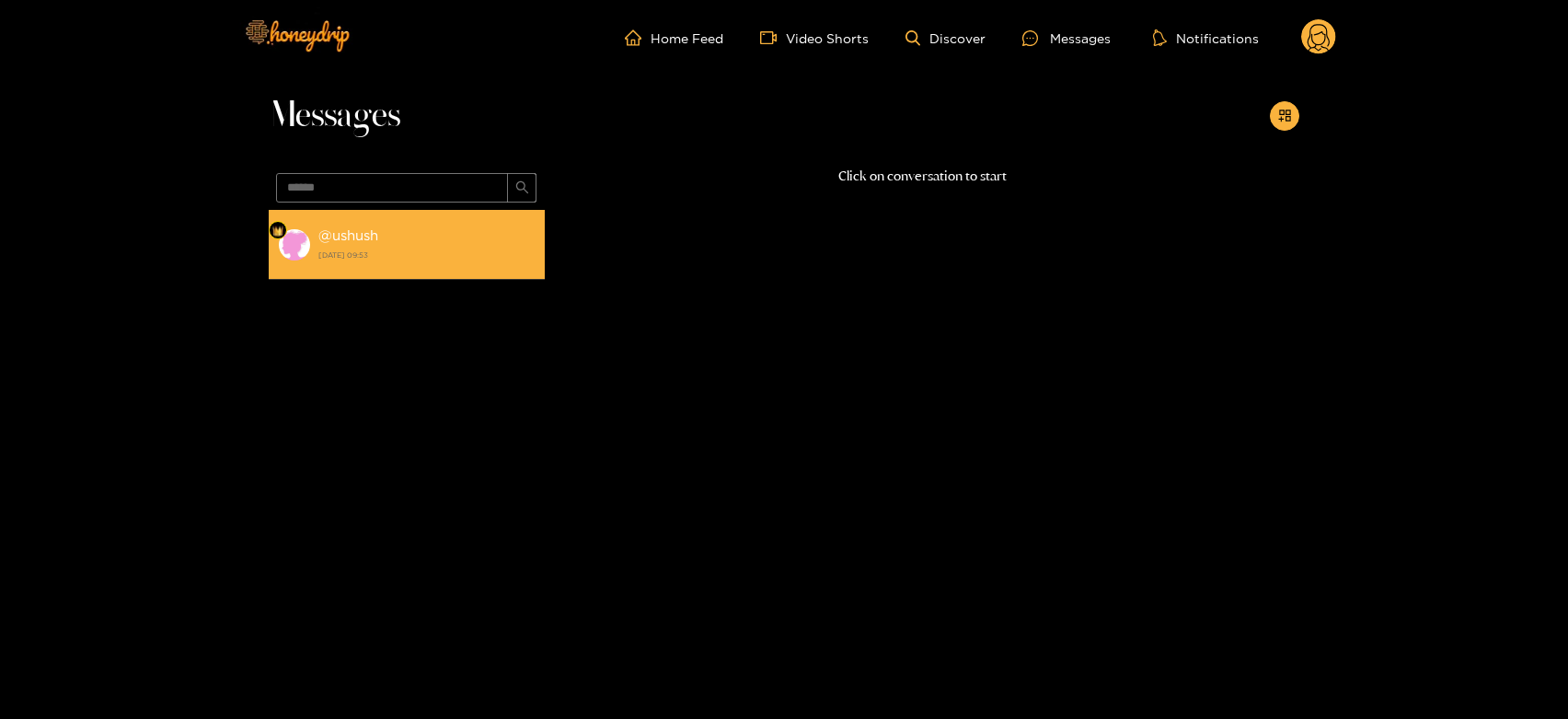
click at [434, 239] on div "@ ushush 18 September 2025 09:53" at bounding box center [426, 243] width 217 height 41
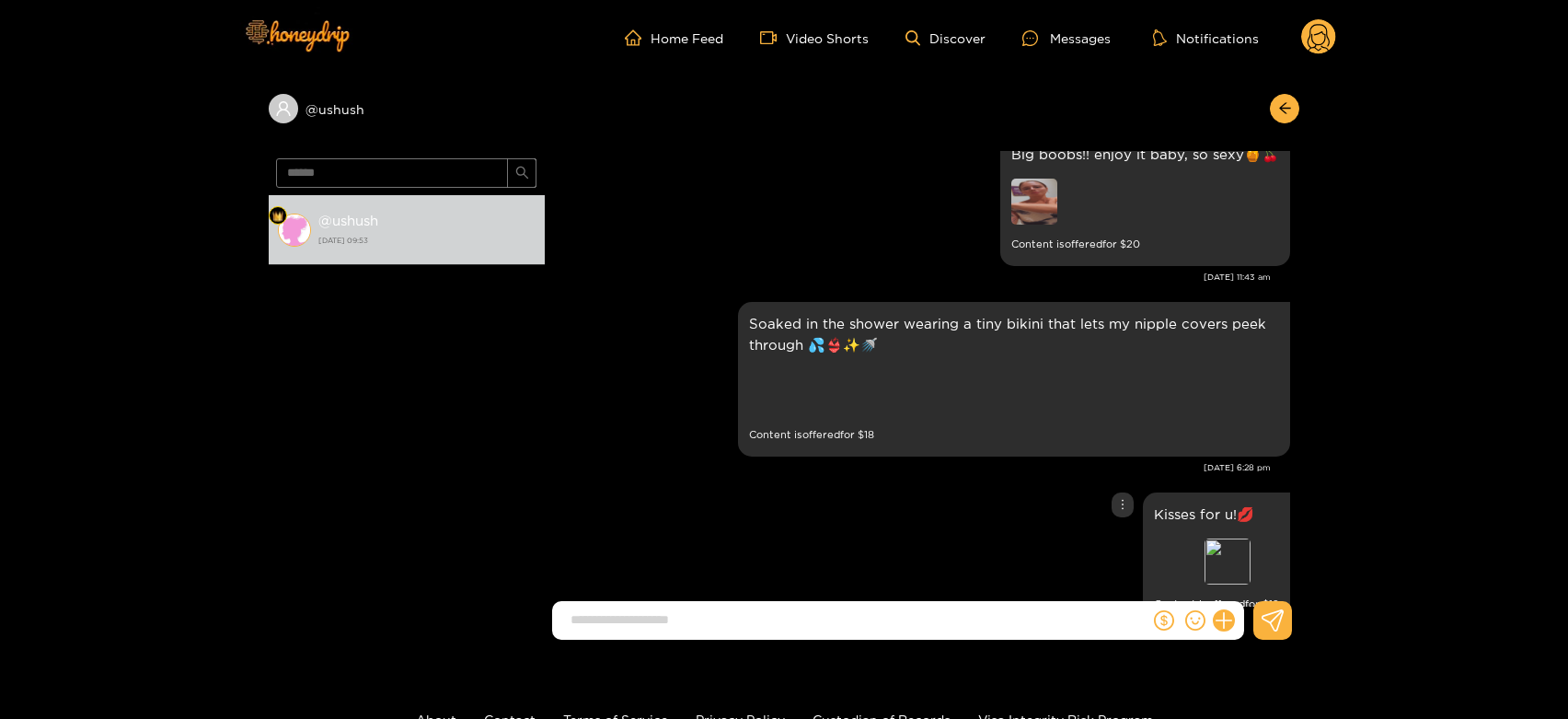
scroll to position [2956, 0]
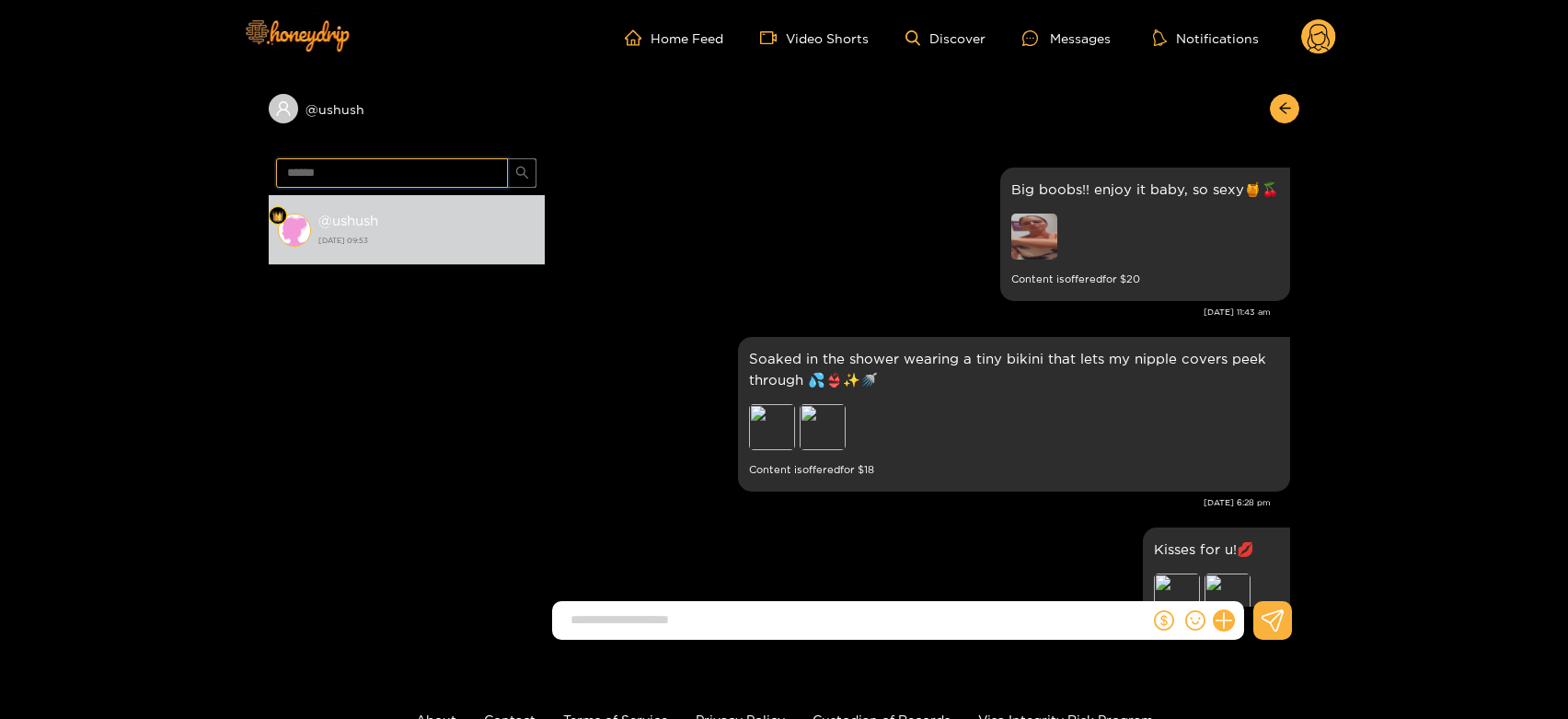
click at [337, 164] on input "******" at bounding box center [392, 173] width 232 height 30
paste input "*******"
type input "**********"
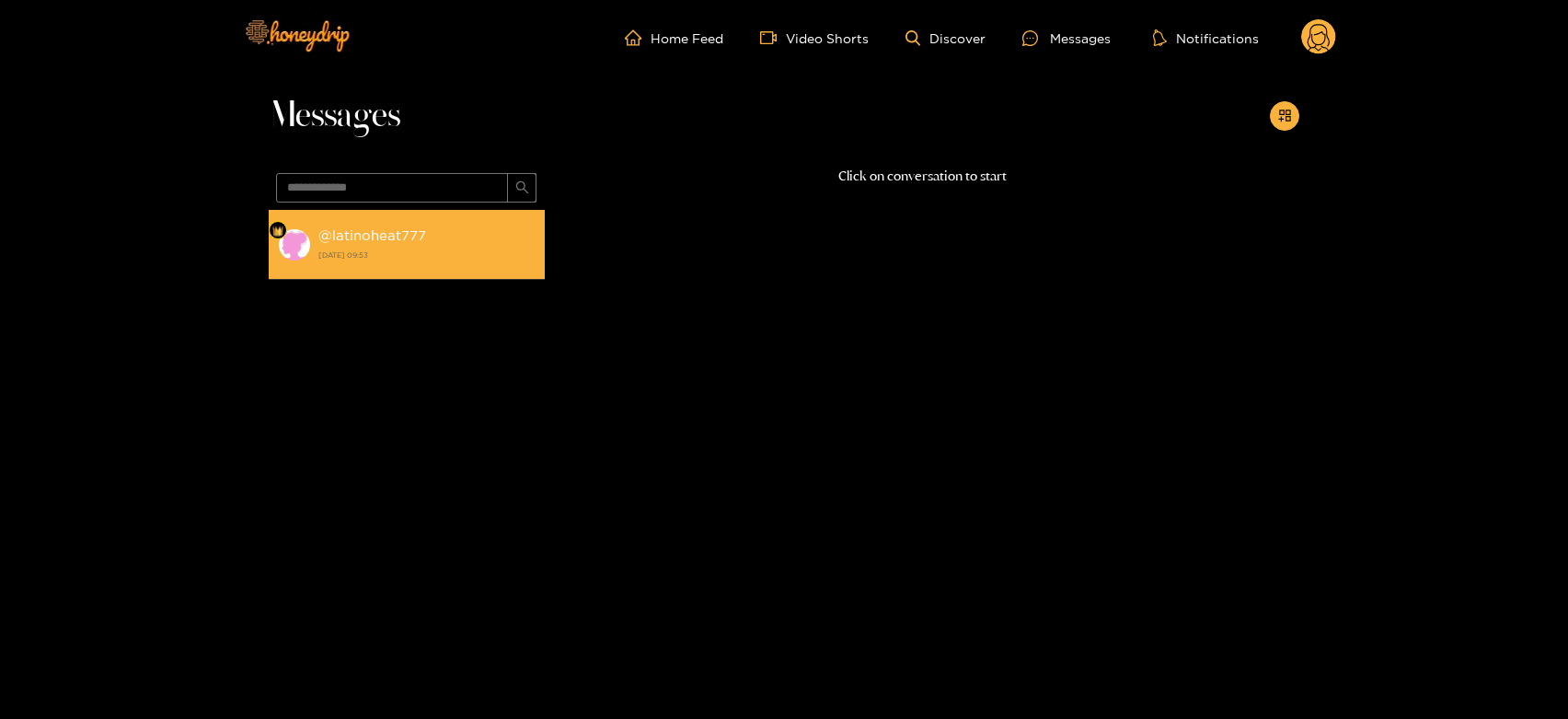
click at [439, 230] on div "@ latinoheat777 18 September 2025 09:53" at bounding box center [426, 243] width 217 height 41
